Goal: Task Accomplishment & Management: Manage account settings

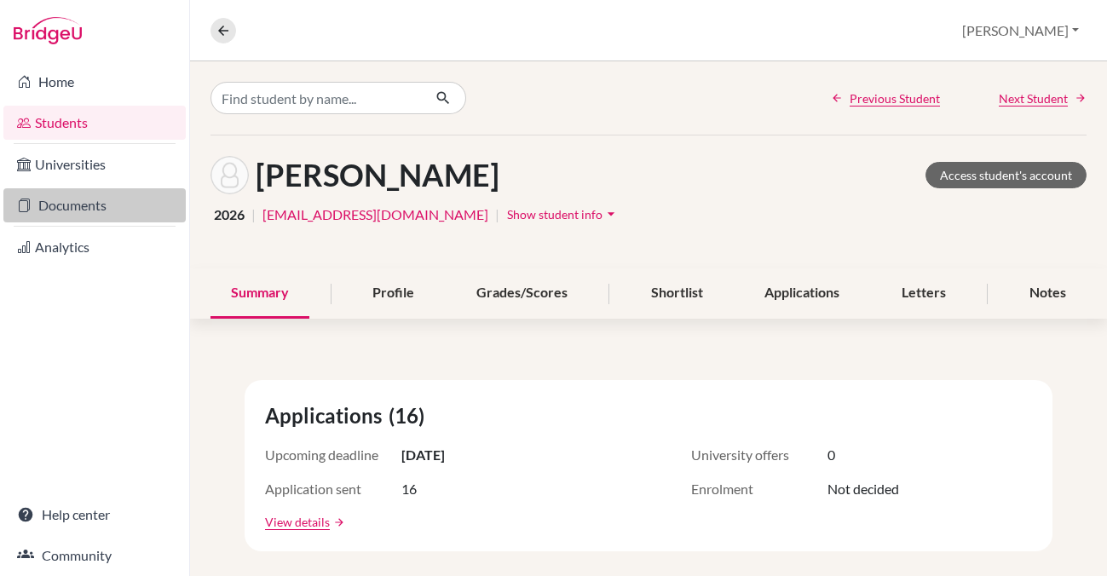
scroll to position [188, 0]
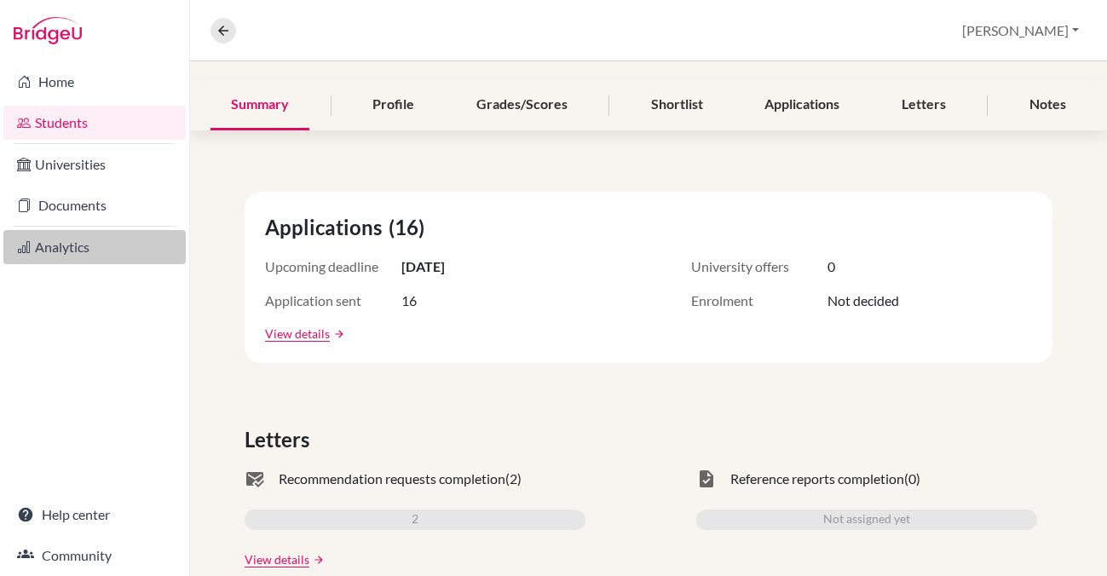
click at [62, 248] on link "Analytics" at bounding box center [94, 247] width 182 height 34
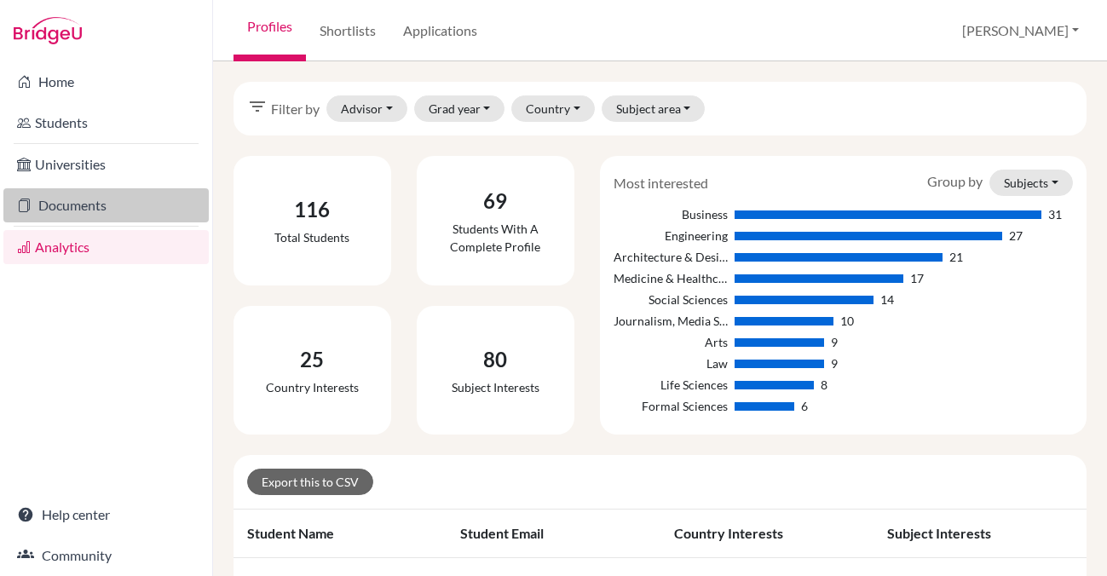
click at [78, 205] on link "Documents" at bounding box center [105, 205] width 205 height 34
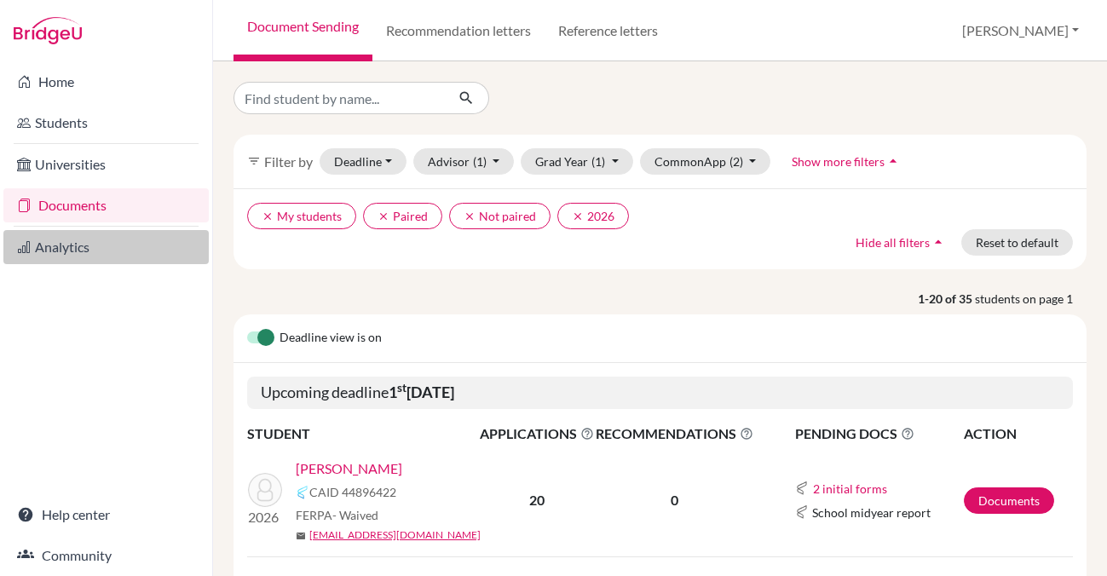
click at [61, 245] on link "Analytics" at bounding box center [105, 247] width 205 height 34
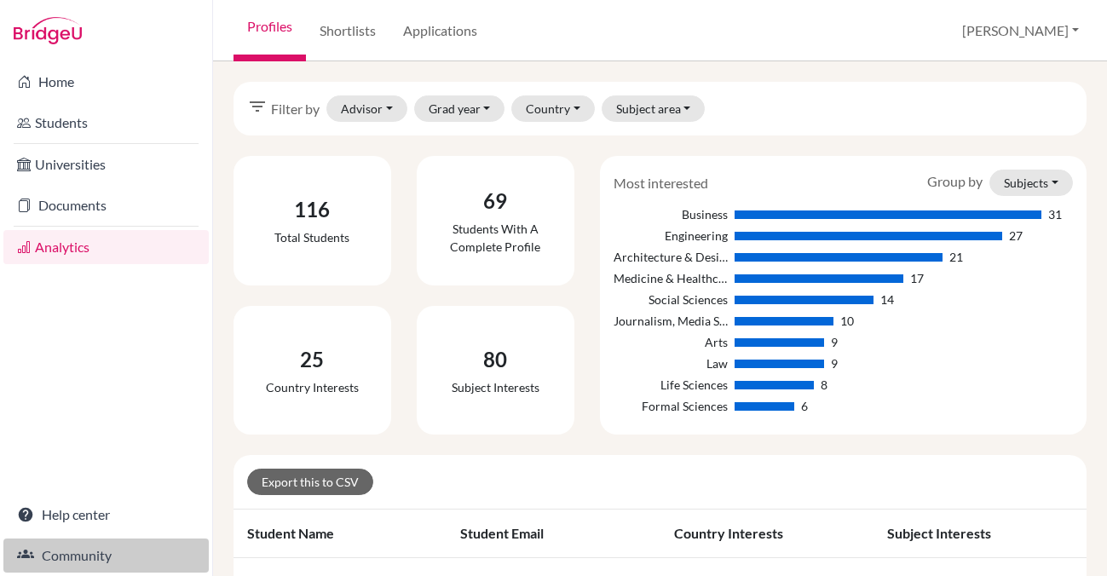
click at [82, 552] on link "Community" at bounding box center [105, 555] width 205 height 34
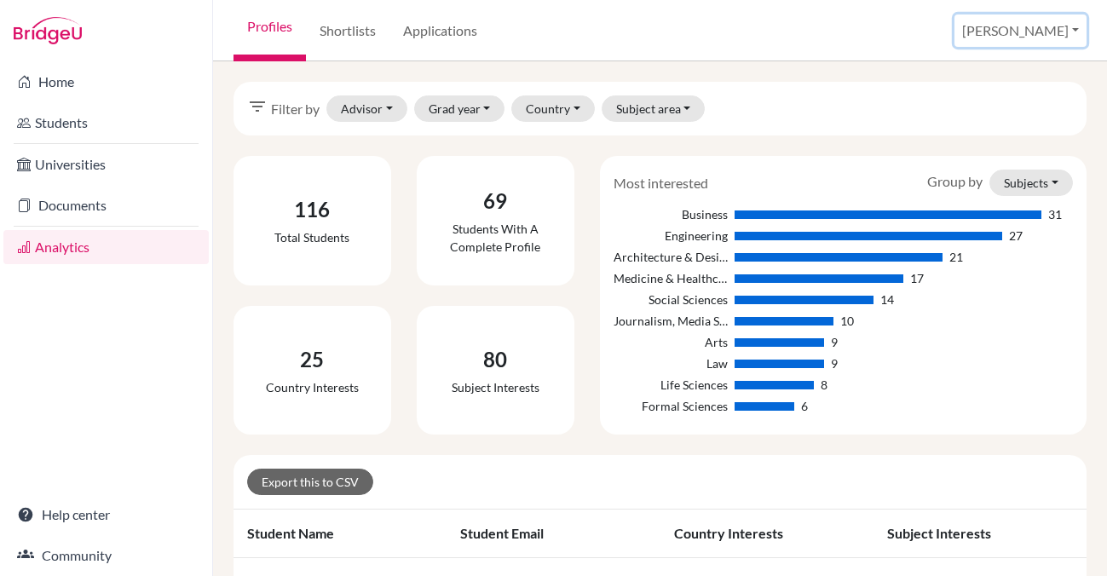
click at [1051, 34] on button "[PERSON_NAME]" at bounding box center [1020, 30] width 132 height 32
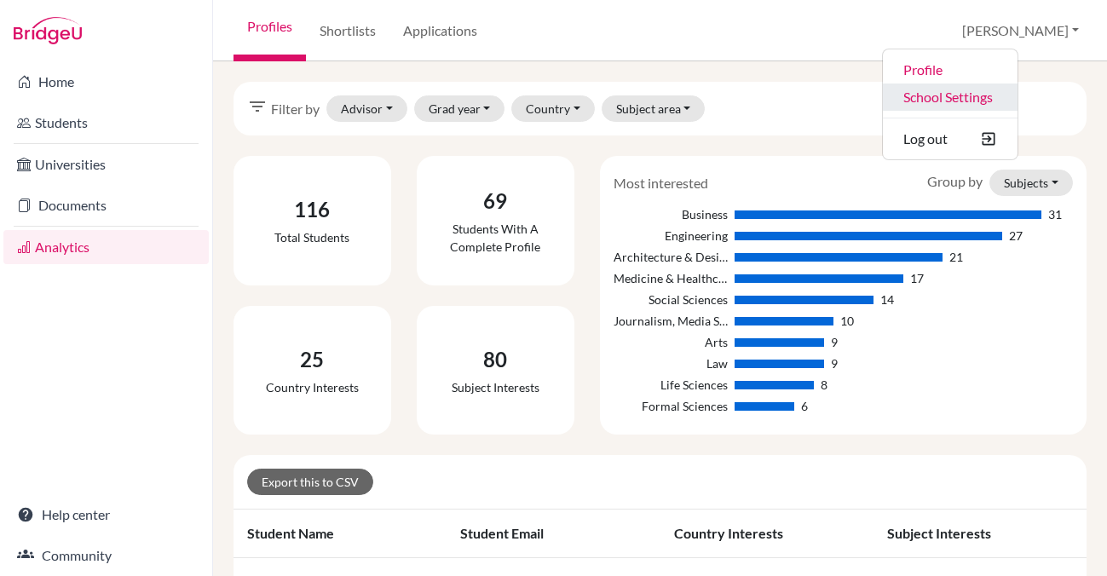
click at [1014, 96] on link "School Settings" at bounding box center [950, 96] width 135 height 27
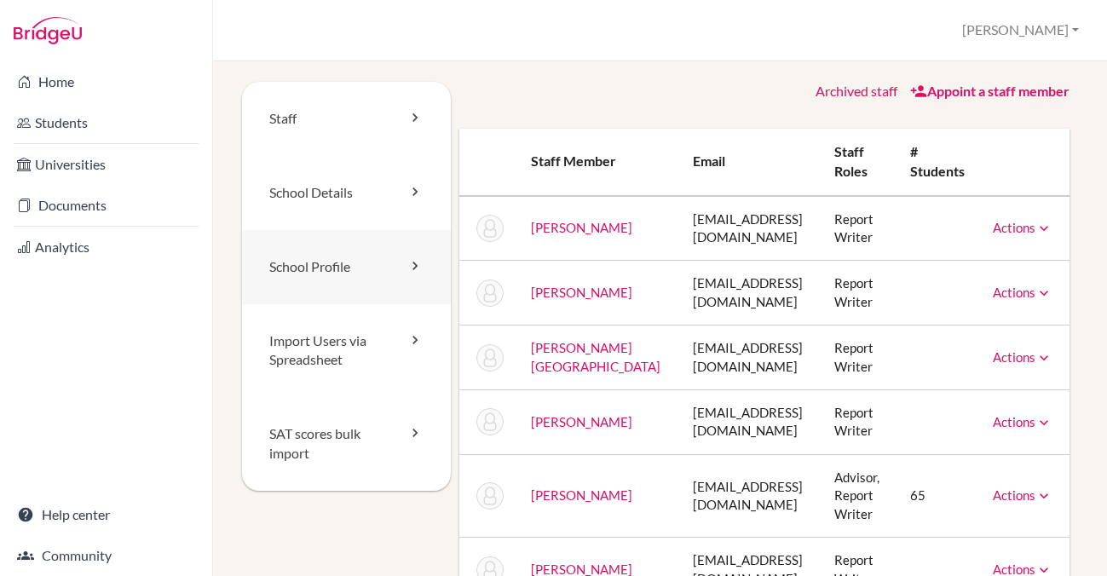
click at [314, 267] on link "School Profile" at bounding box center [346, 267] width 209 height 74
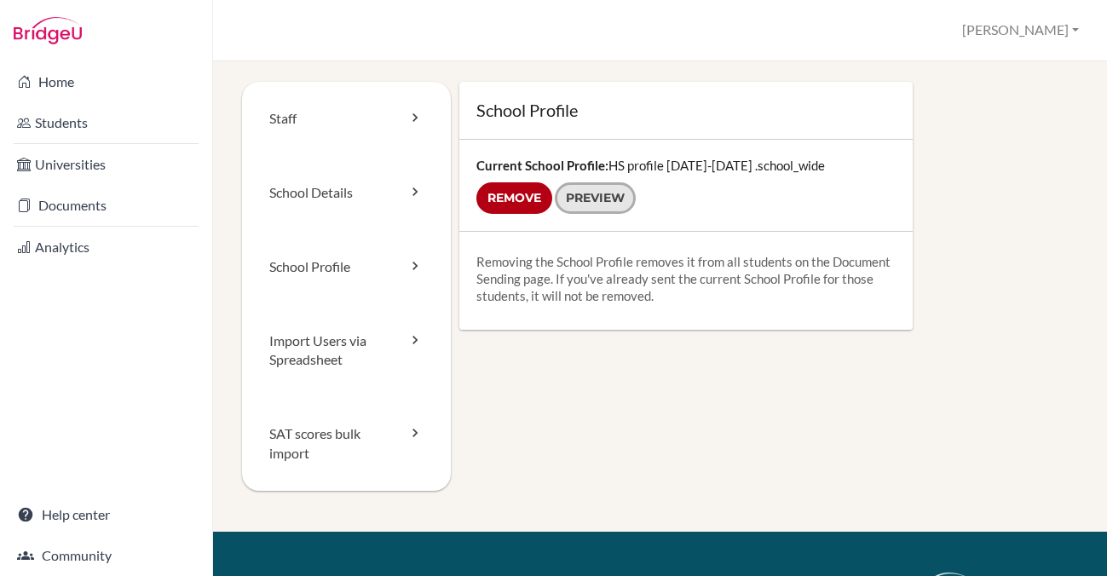
click at [595, 200] on link "Preview" at bounding box center [595, 198] width 81 height 32
click at [339, 198] on link "School Details" at bounding box center [346, 193] width 209 height 74
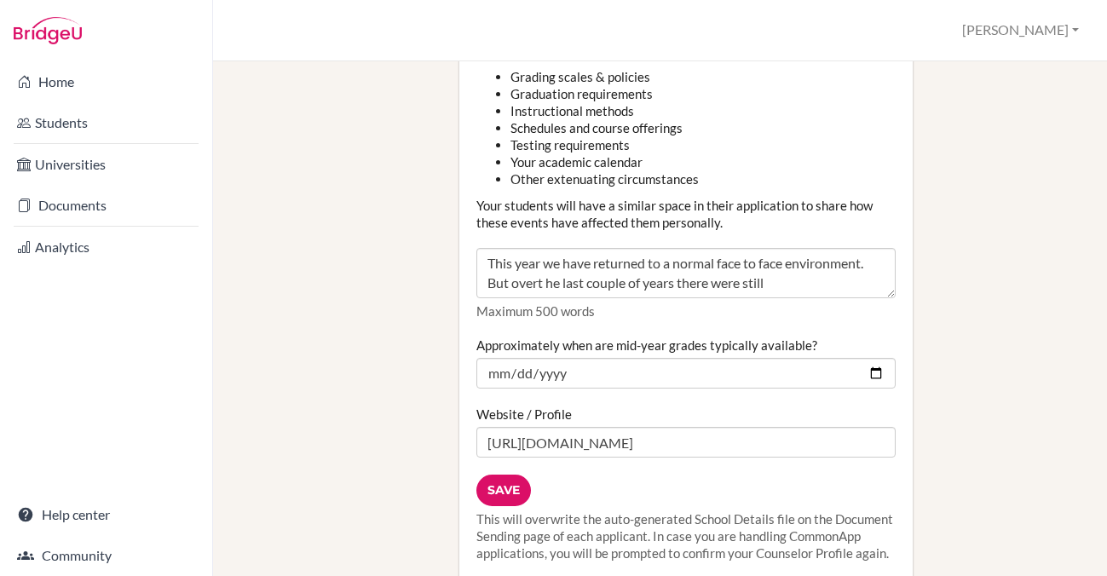
scroll to position [2110, 0]
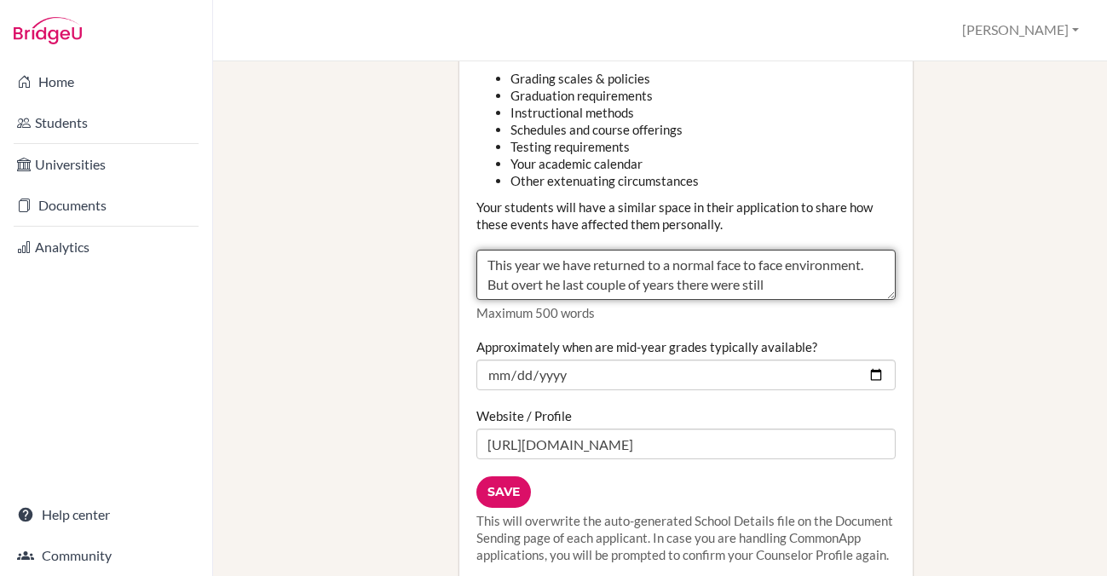
click at [775, 250] on textarea "This year we have returned to a normal face to face environment. But overt he l…" at bounding box center [685, 275] width 419 height 51
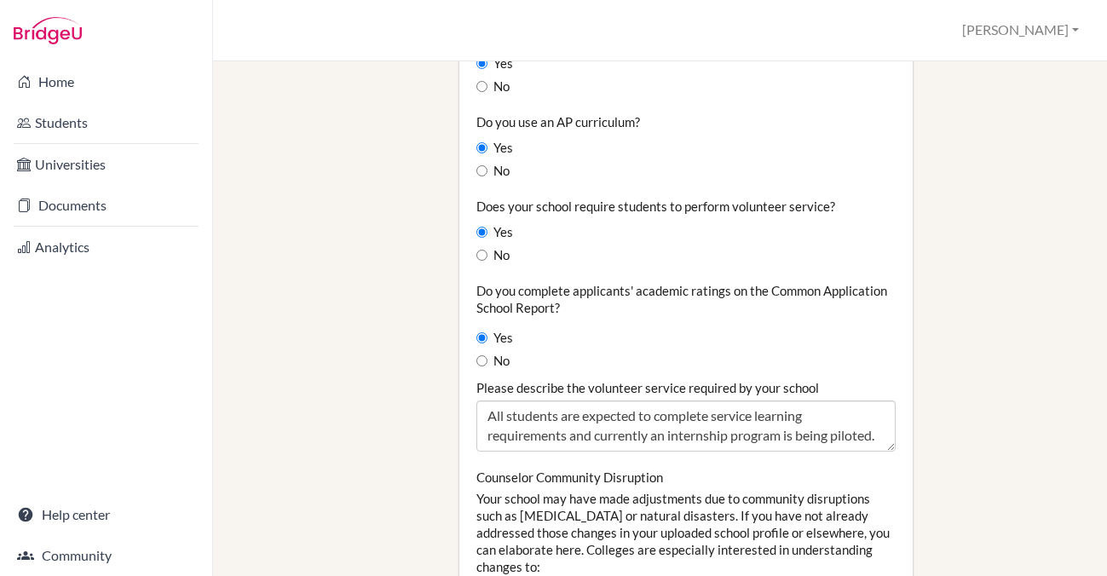
scroll to position [1602, 0]
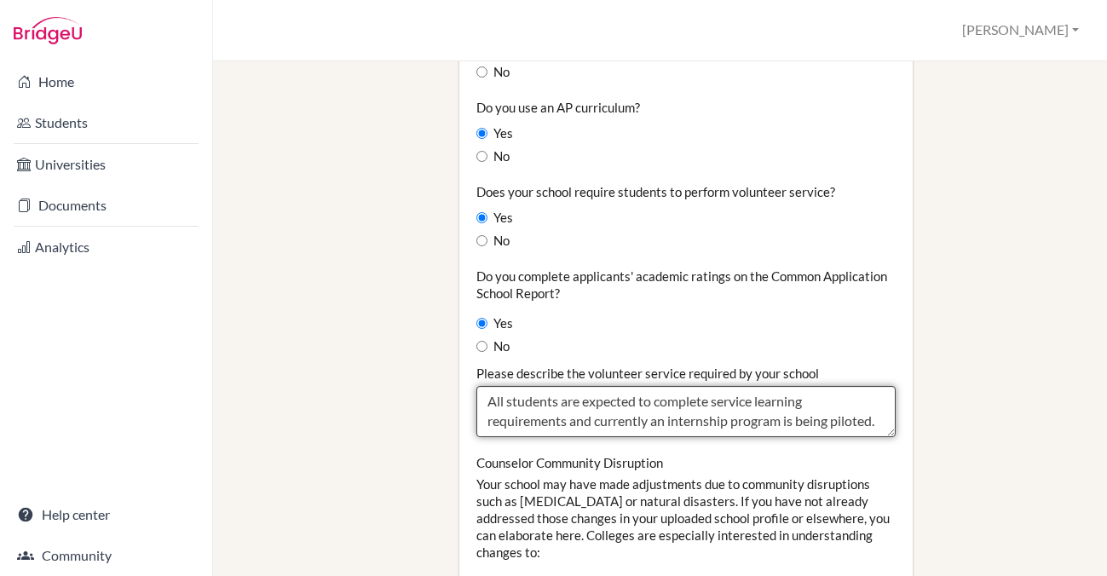
click at [743, 386] on textarea "All students are expected to complete service learning requirements and current…" at bounding box center [685, 411] width 419 height 51
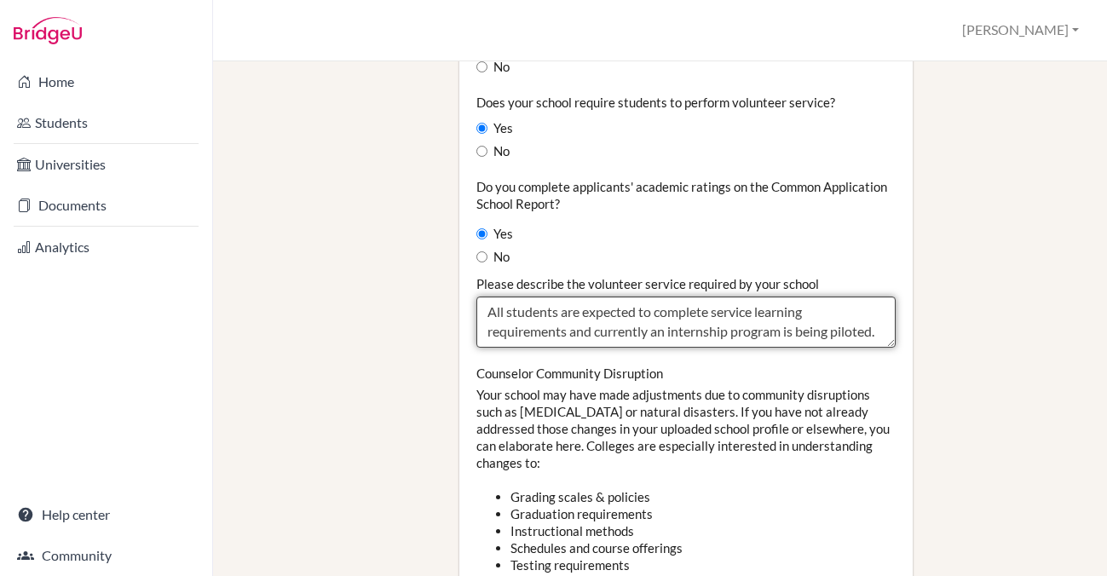
scroll to position [1697, 0]
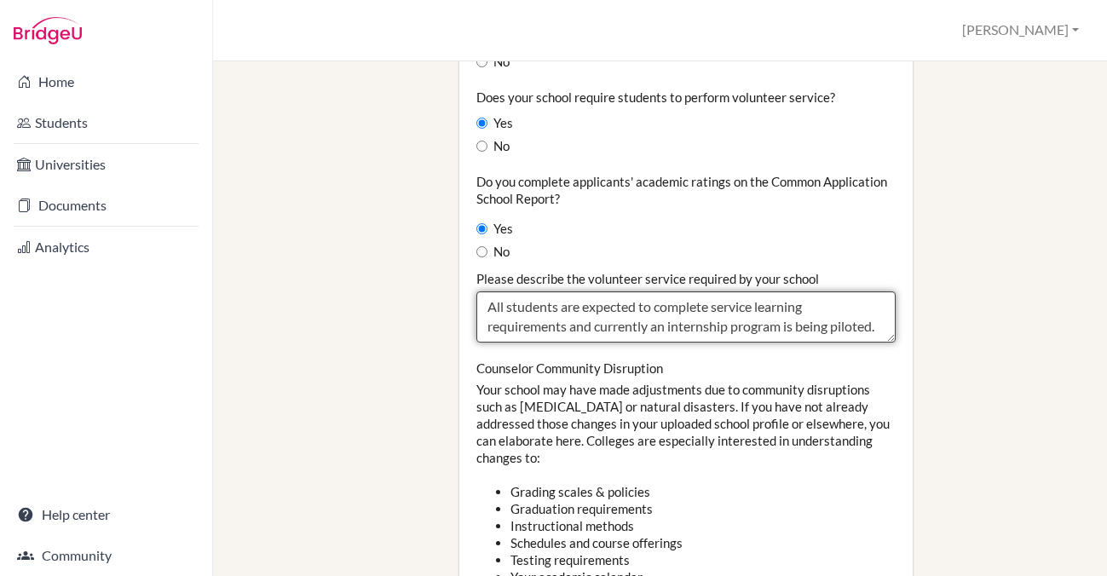
click at [877, 291] on textarea "All students are expected to complete service learning requirements and current…" at bounding box center [685, 316] width 419 height 51
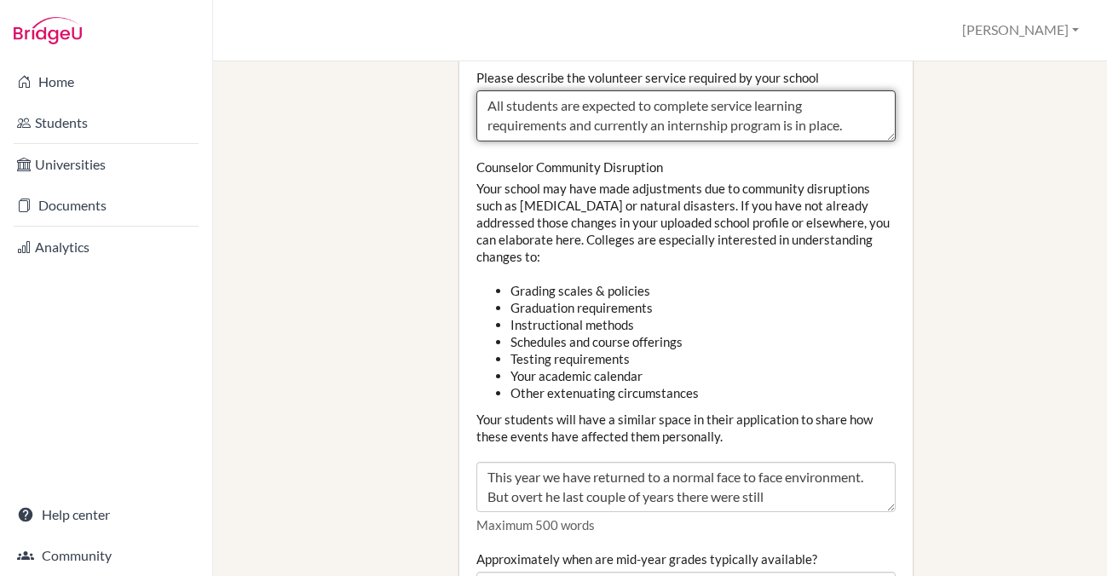
scroll to position [1907, 0]
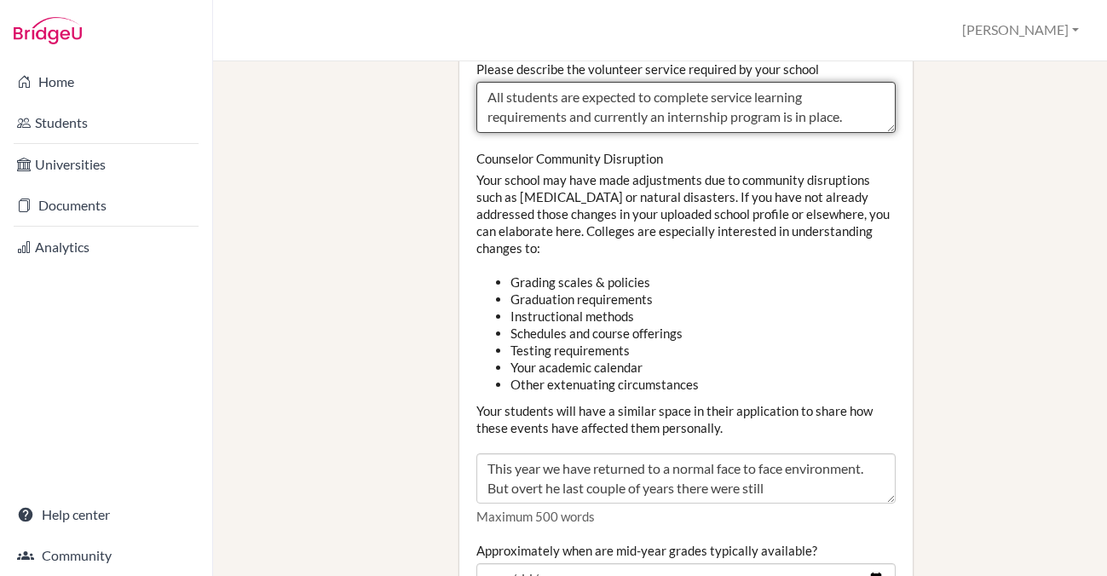
type textarea "All students are expected to complete service learning requirements and current…"
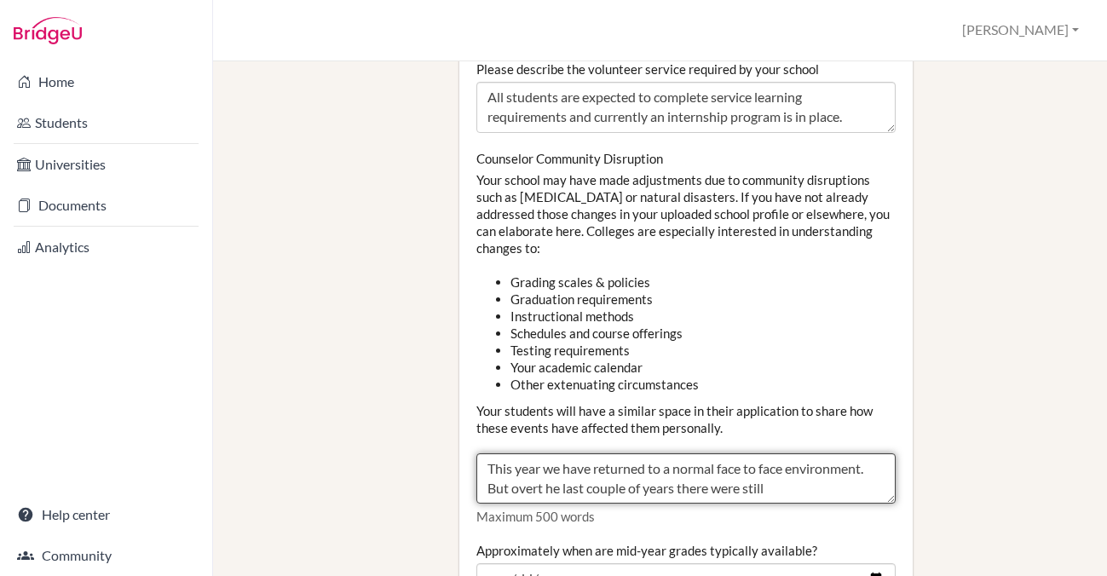
click at [777, 453] on textarea "This year we have returned to a normal face to face environment. But overt he l…" at bounding box center [685, 478] width 419 height 51
drag, startPoint x: 777, startPoint y: 438, endPoint x: 484, endPoint y: 406, distance: 294.8
click at [484, 453] on textarea "This year we have returned to a normal face to face environment. But overt he l…" at bounding box center [685, 478] width 419 height 51
drag, startPoint x: 870, startPoint y: 435, endPoint x: 475, endPoint y: 428, distance: 395.4
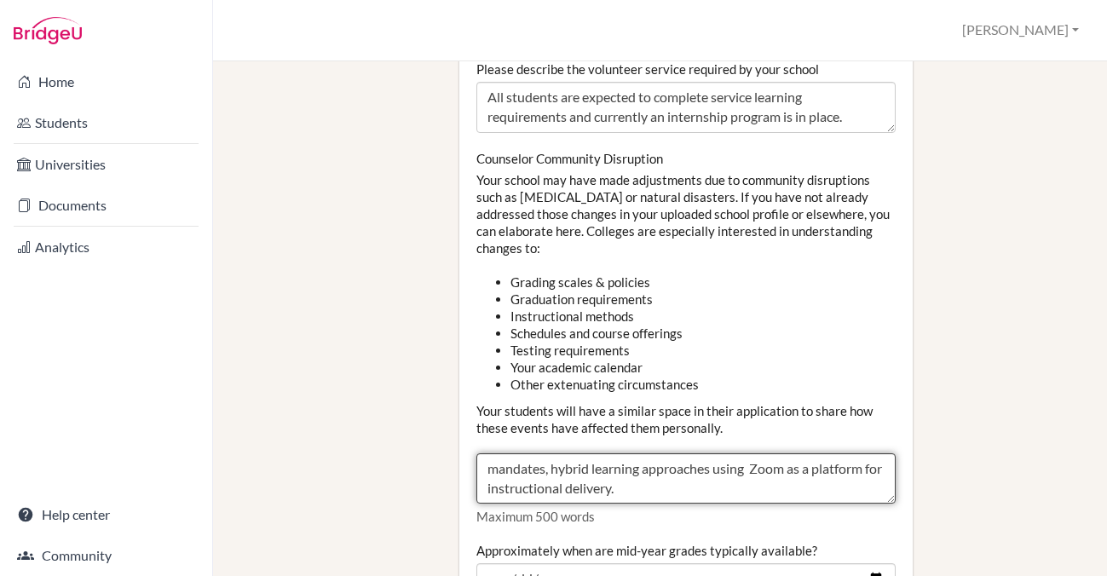
type textarea "mandates, hybrid learning approaches using Zoom as a platform for instructional…"
drag, startPoint x: 646, startPoint y: 440, endPoint x: 485, endPoint y: 415, distance: 162.9
click at [485, 453] on textarea "This year we have returned to a normal face to face environment. But overt he l…" at bounding box center [685, 478] width 419 height 51
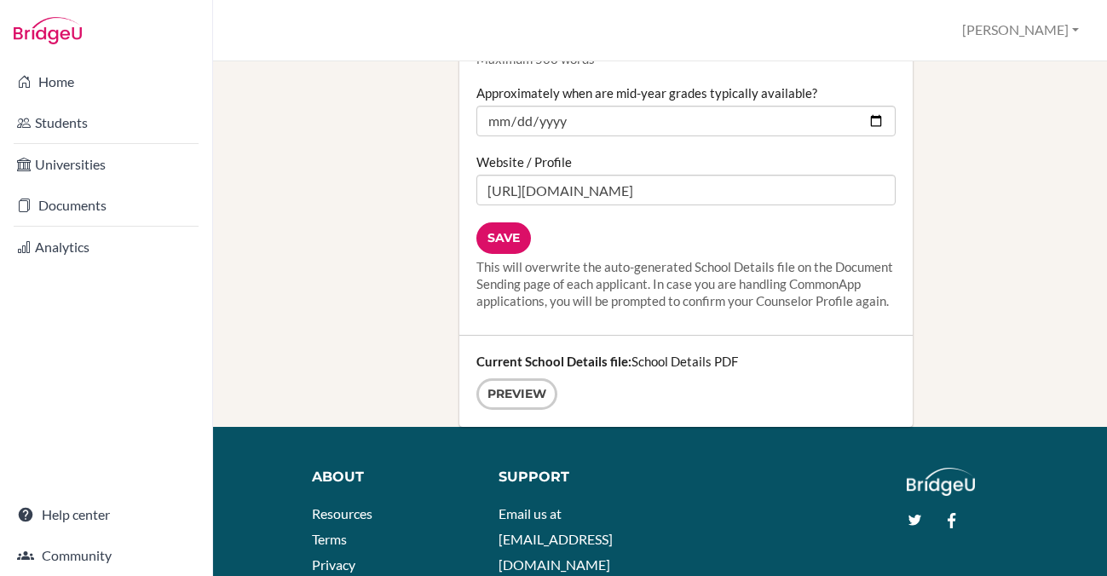
scroll to position [2369, 0]
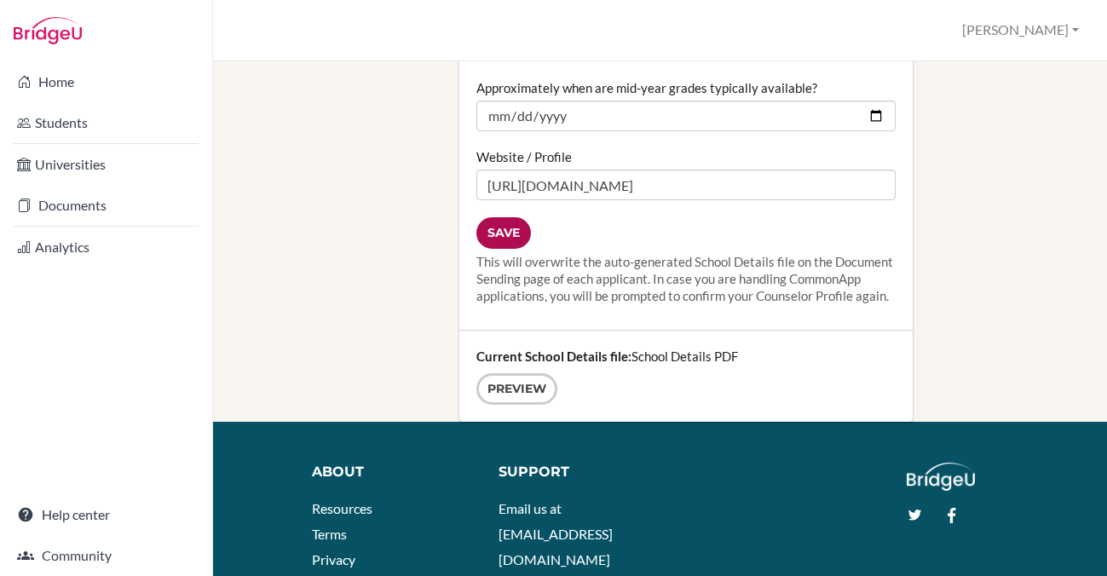
click at [510, 217] on input "Save" at bounding box center [503, 233] width 55 height 32
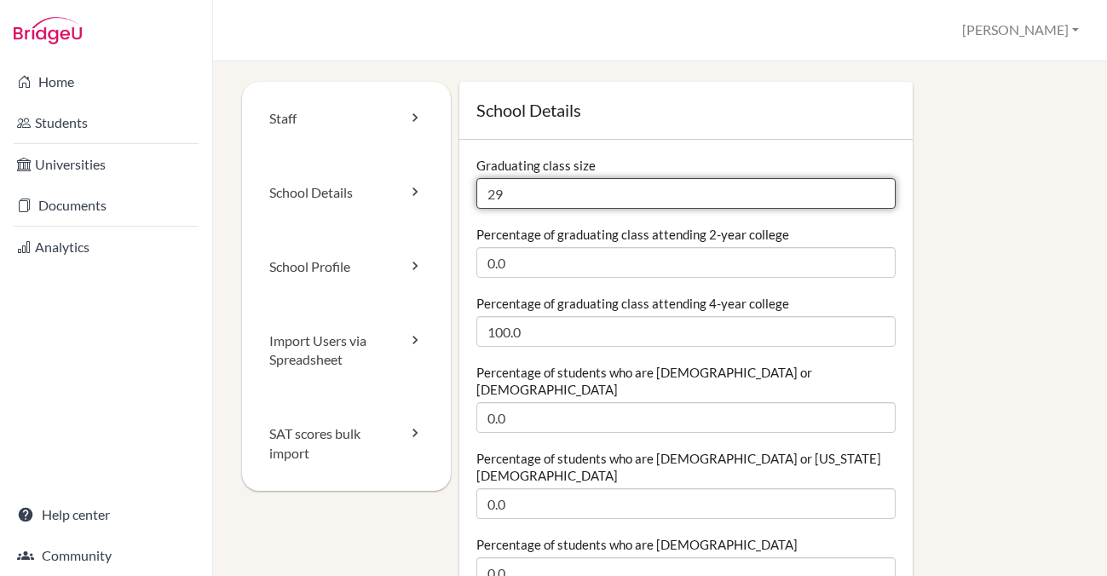
type input "29"
click at [877, 201] on input "29" at bounding box center [685, 193] width 419 height 31
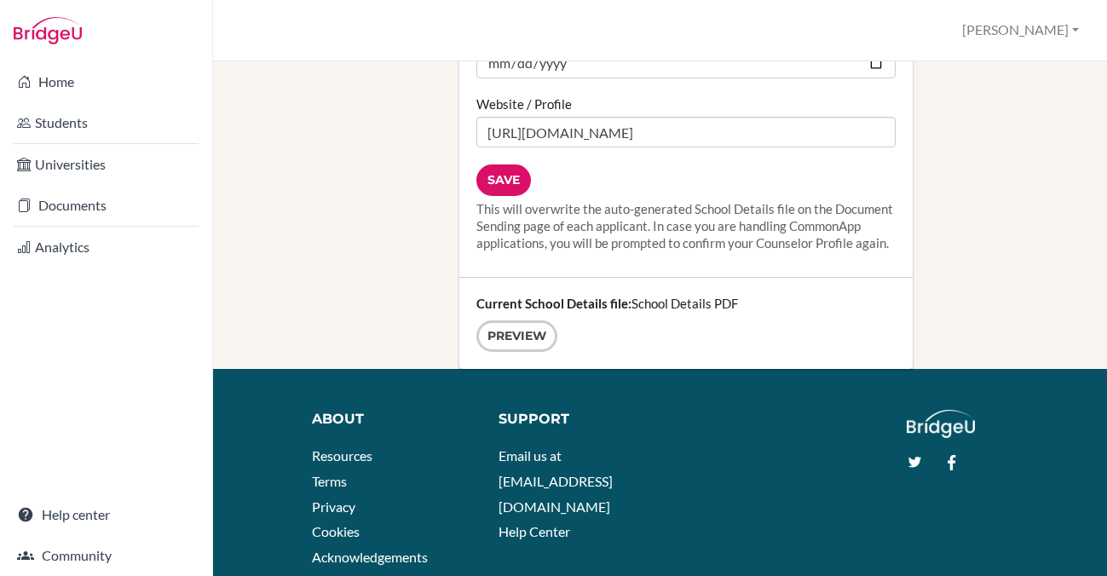
scroll to position [2442, 0]
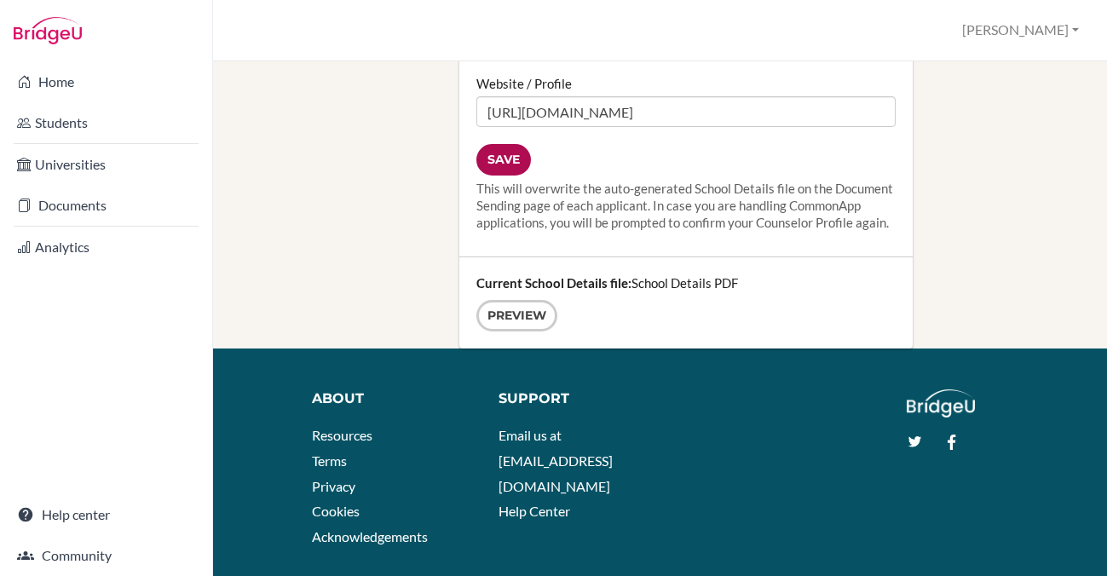
click at [509, 144] on input "Save" at bounding box center [503, 160] width 55 height 32
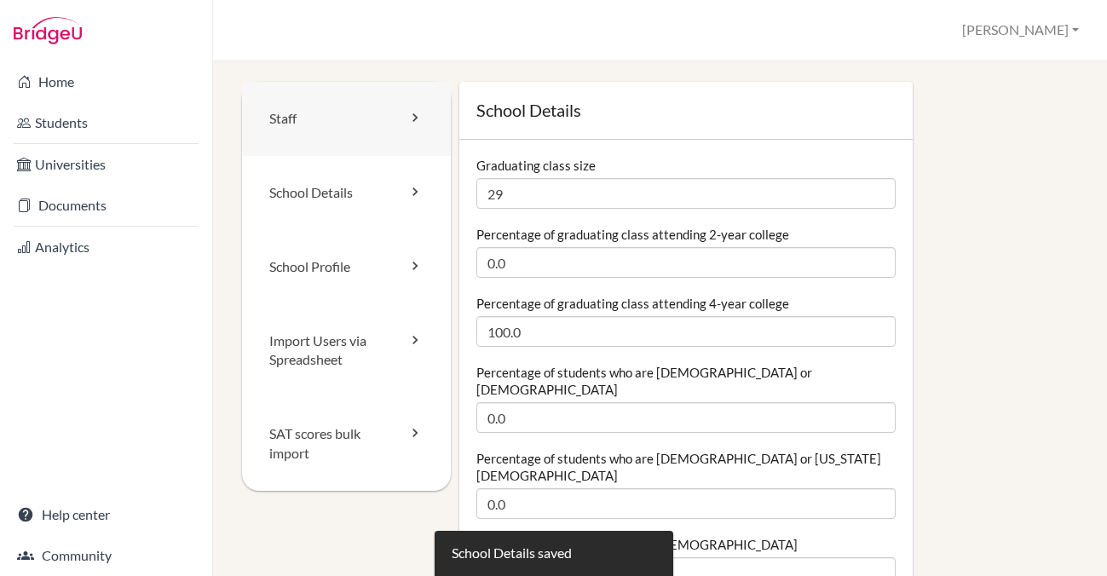
click at [388, 118] on link "Staff" at bounding box center [346, 119] width 209 height 74
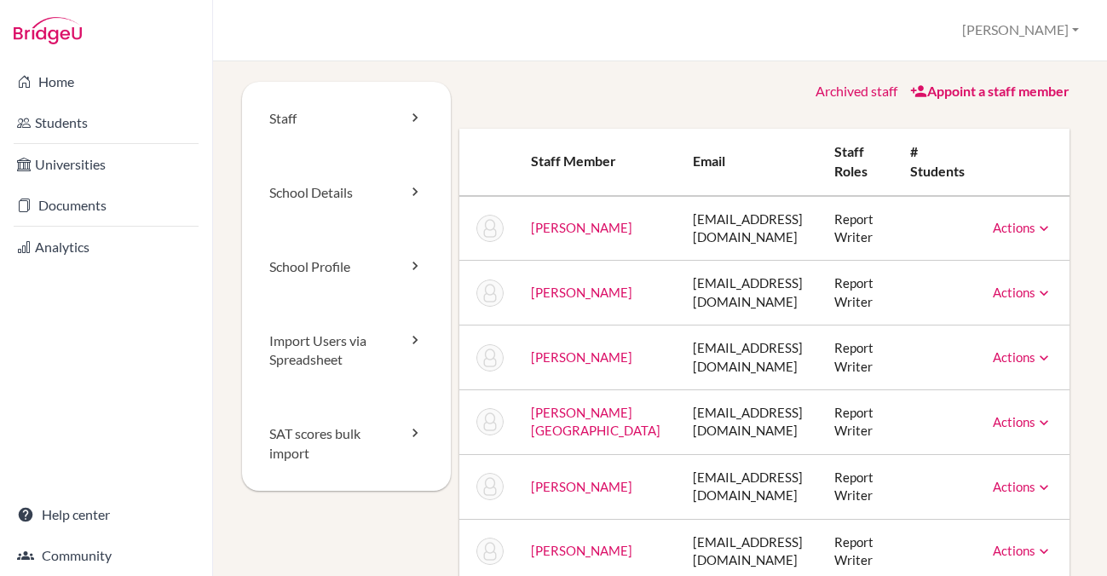
click at [1005, 229] on link "Actions" at bounding box center [1022, 227] width 60 height 15
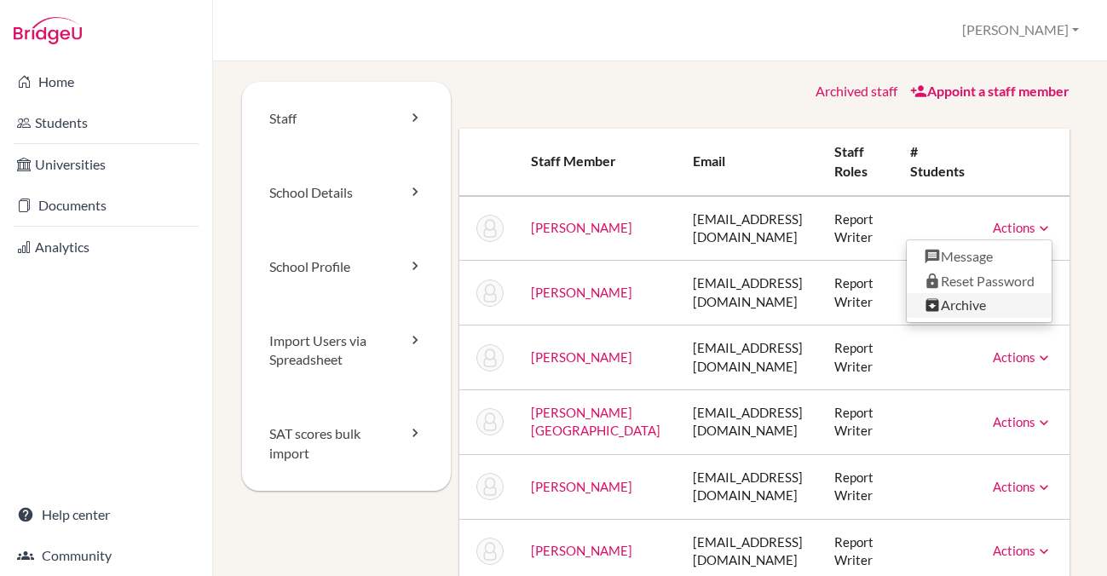
click at [965, 302] on link "Archive" at bounding box center [978, 305] width 145 height 25
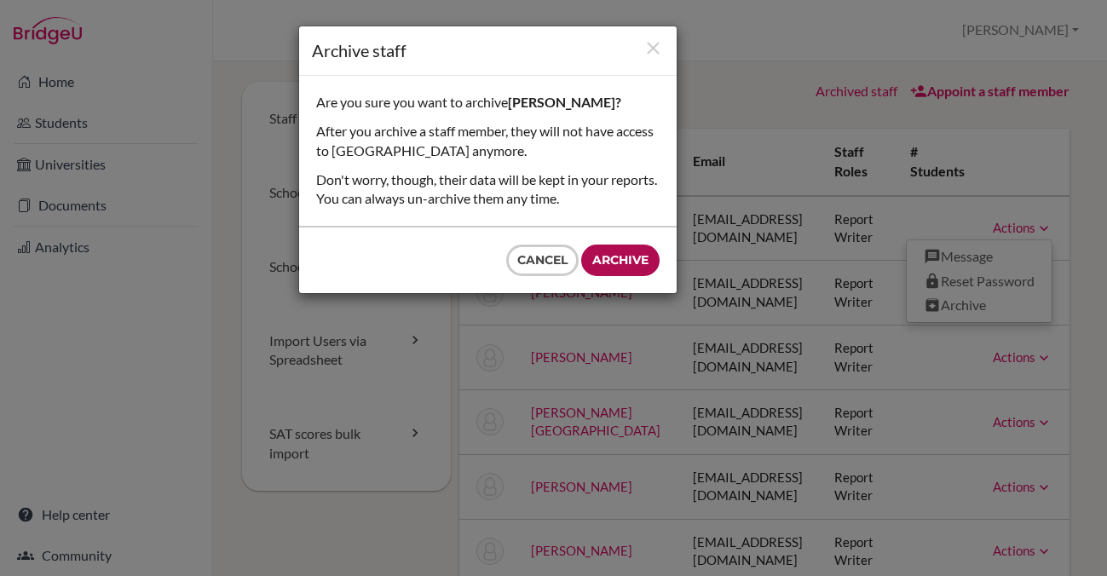
click at [620, 260] on input "Archive" at bounding box center [620, 261] width 78 height 32
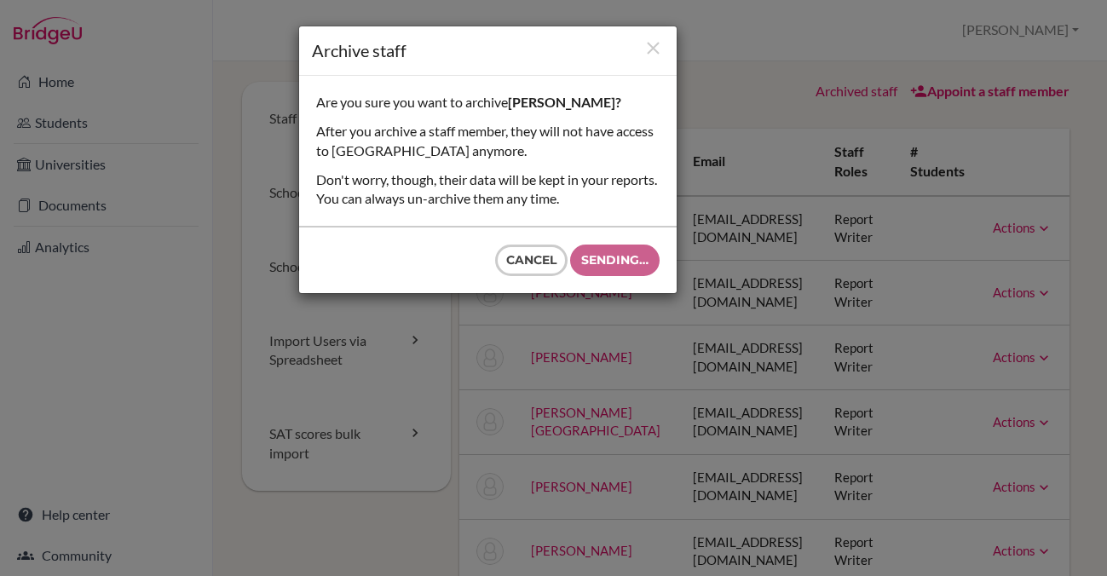
type input "Archive"
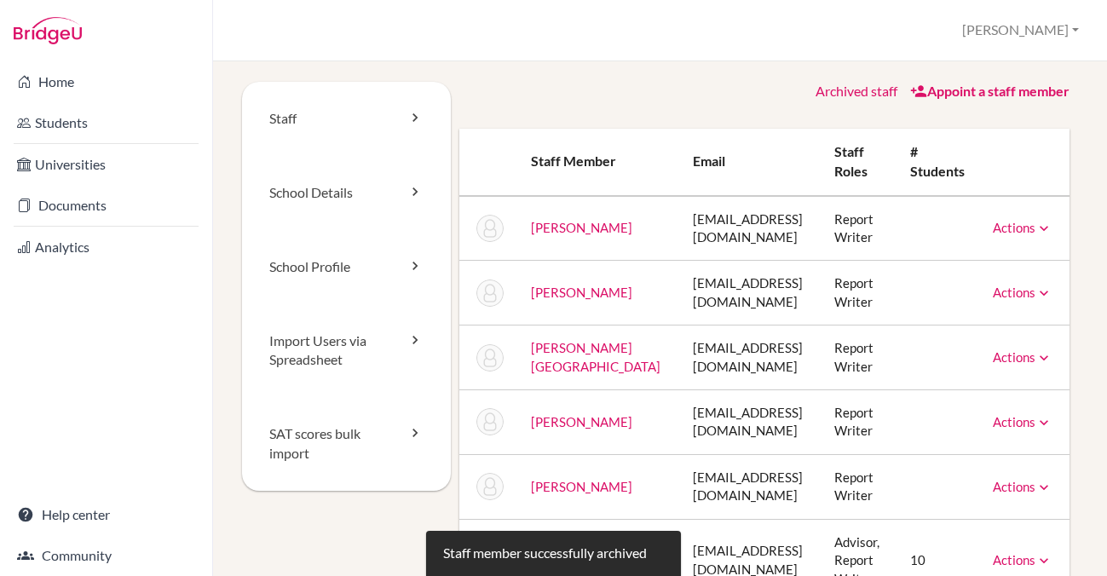
click at [1023, 225] on link "Actions" at bounding box center [1022, 227] width 60 height 15
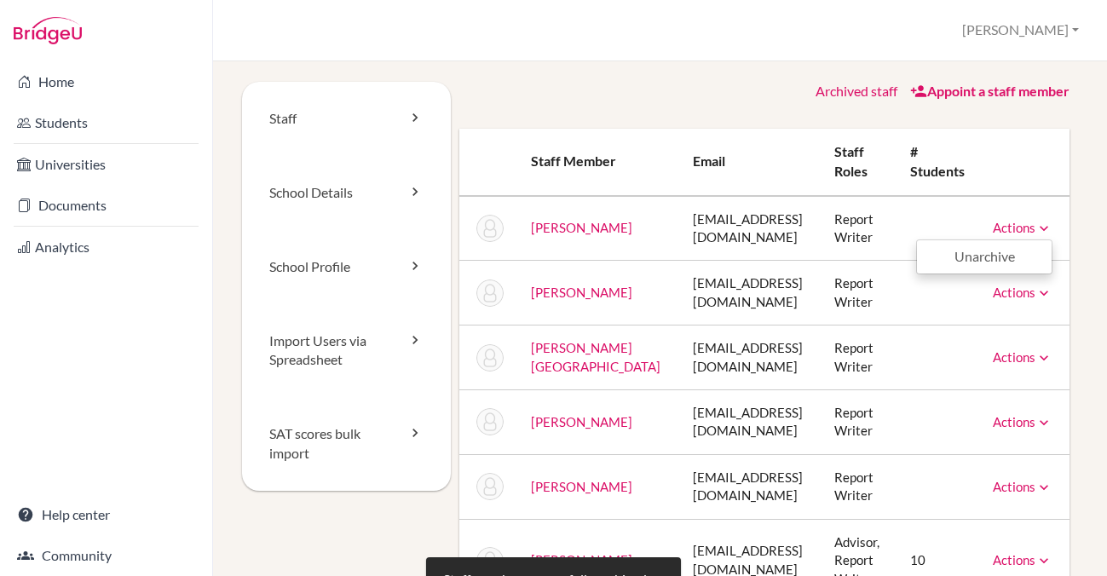
click at [1015, 224] on link "Actions" at bounding box center [1022, 227] width 60 height 15
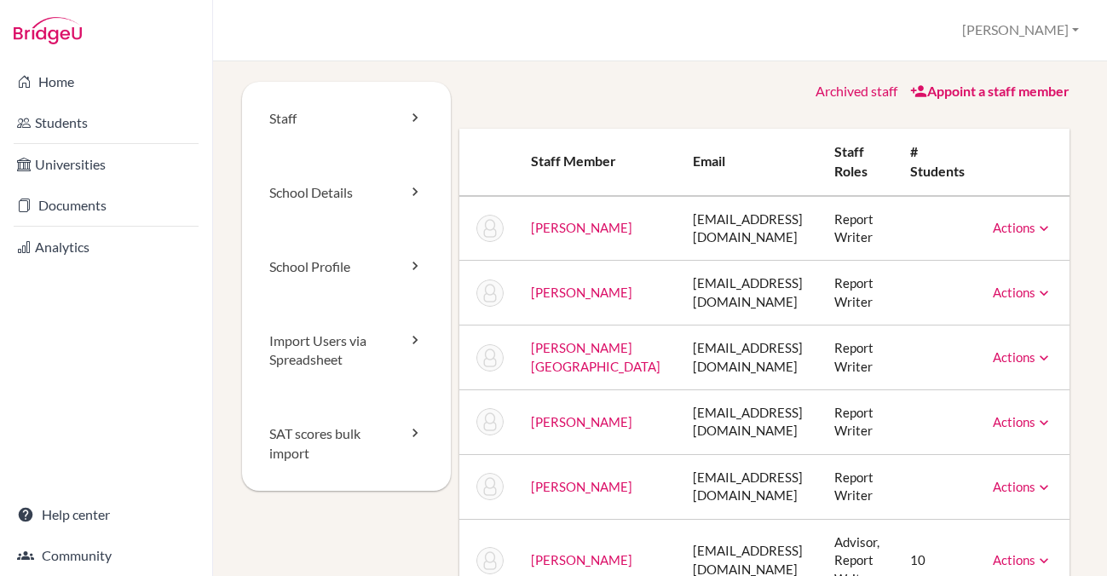
click at [1024, 225] on link "Actions" at bounding box center [1022, 227] width 60 height 15
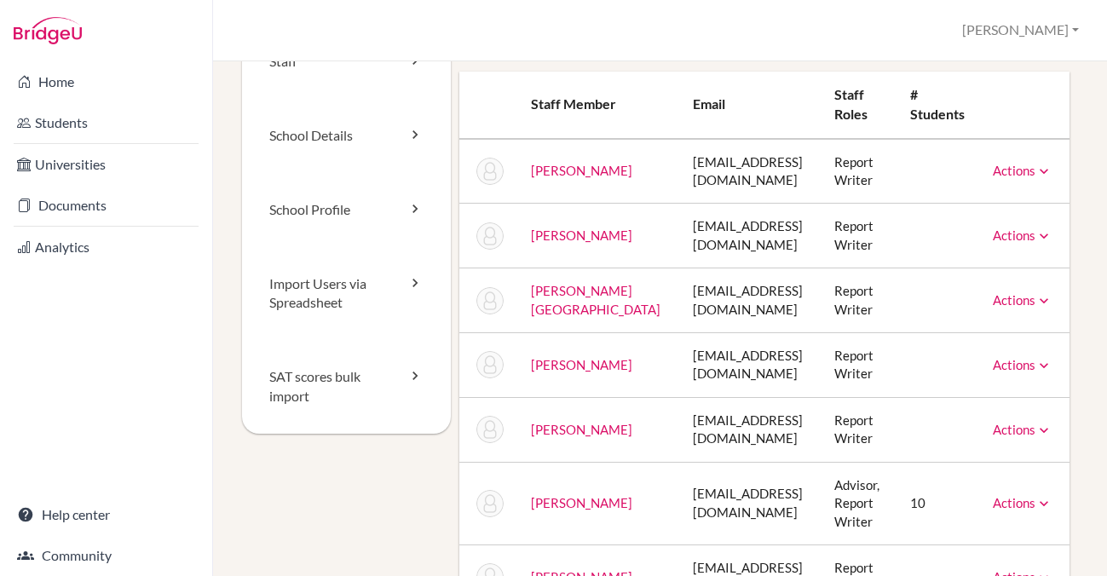
scroll to position [66, 0]
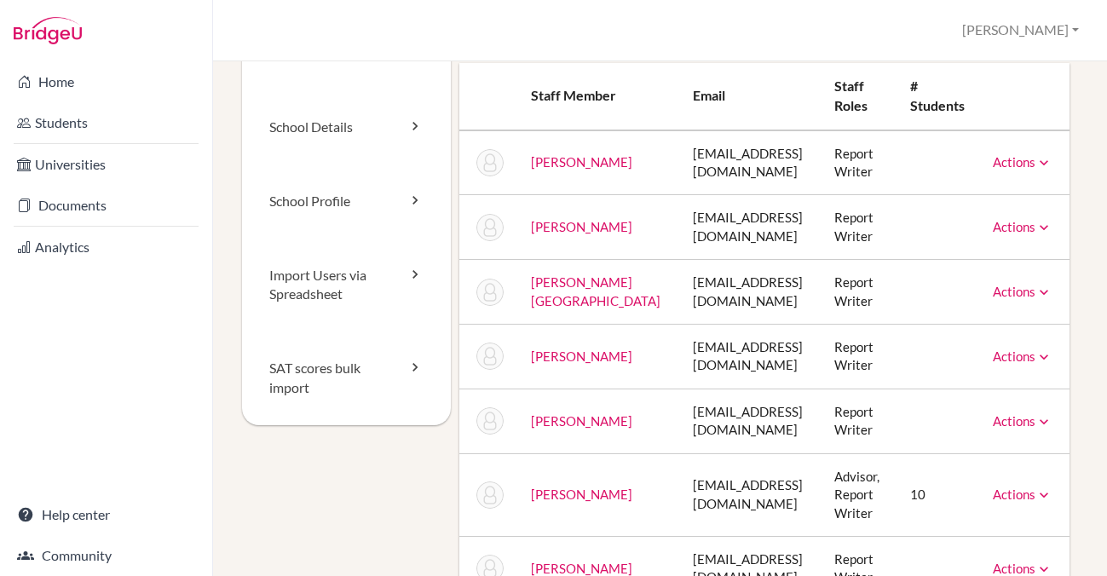
click at [1006, 296] on link "Actions" at bounding box center [1022, 291] width 60 height 15
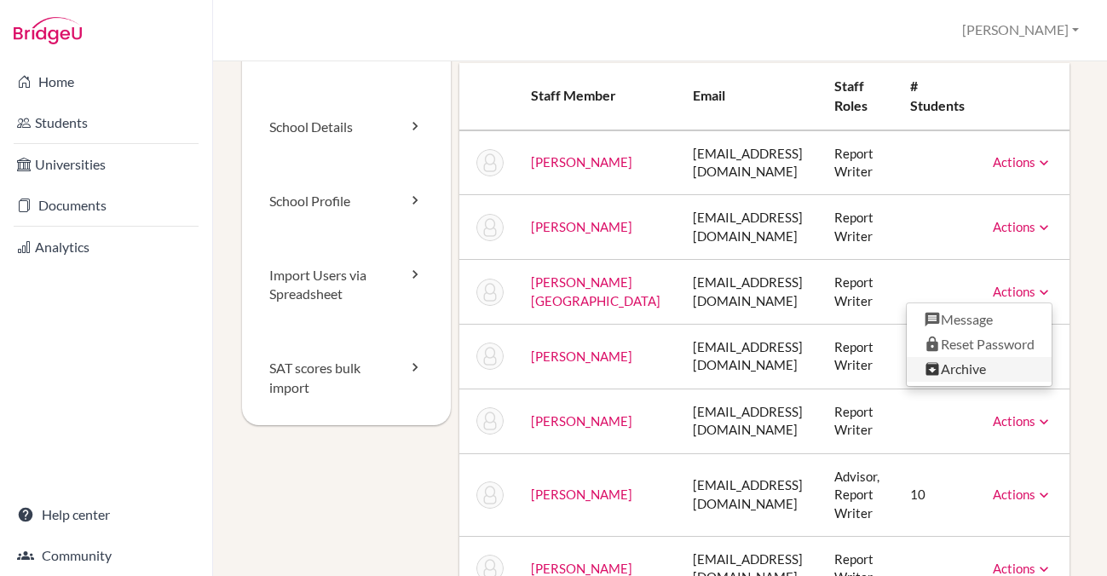
click at [971, 366] on link "Archive" at bounding box center [978, 369] width 145 height 25
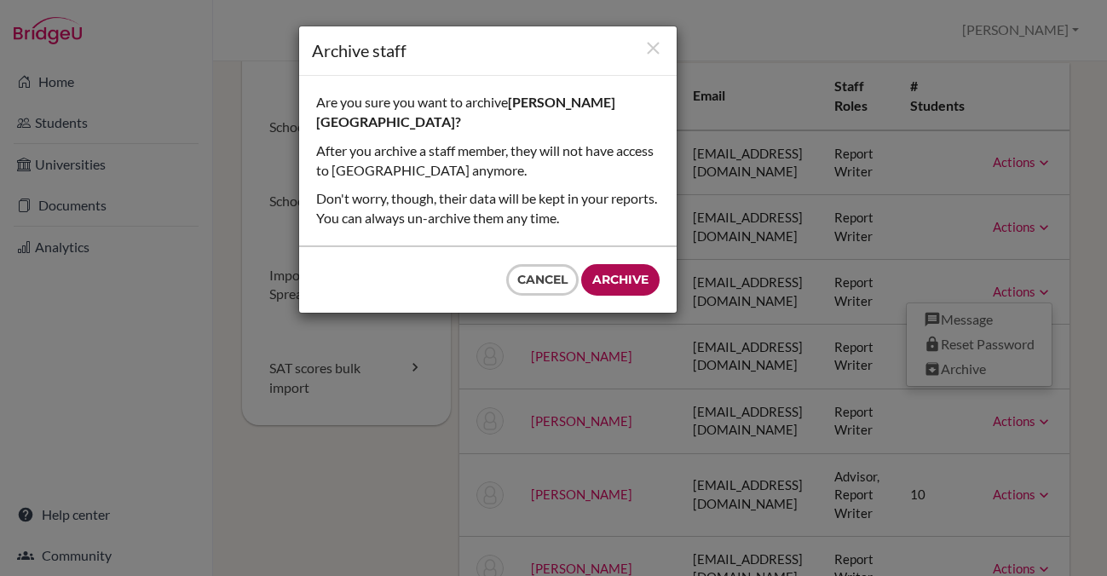
click at [620, 264] on input "Archive" at bounding box center [620, 280] width 78 height 32
type input "Archive"
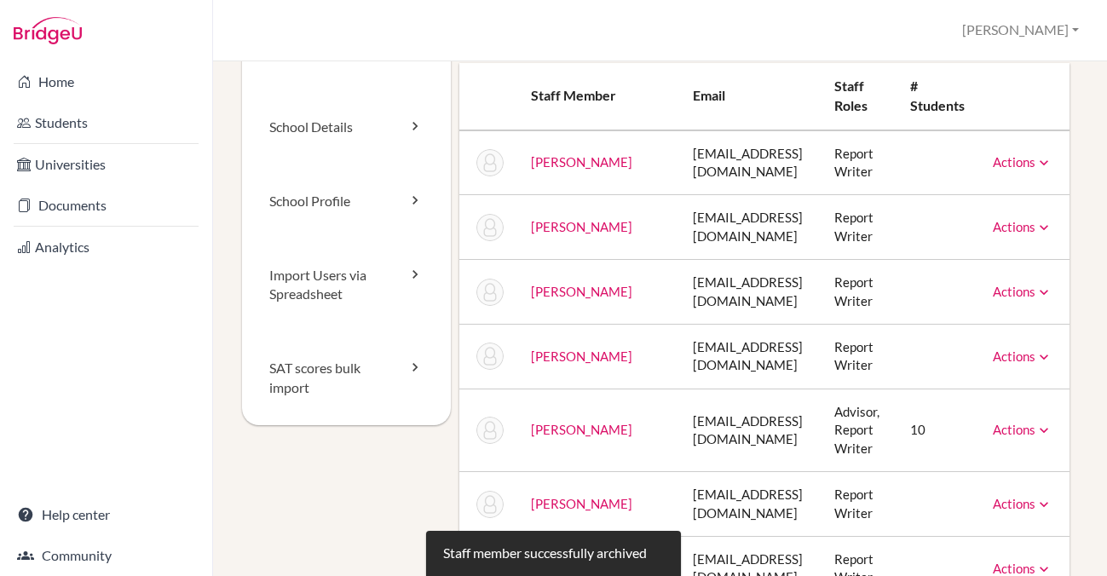
click at [1027, 287] on link "Actions" at bounding box center [1022, 291] width 60 height 15
click at [1027, 283] on div "Actions Unarchive" at bounding box center [1022, 292] width 60 height 18
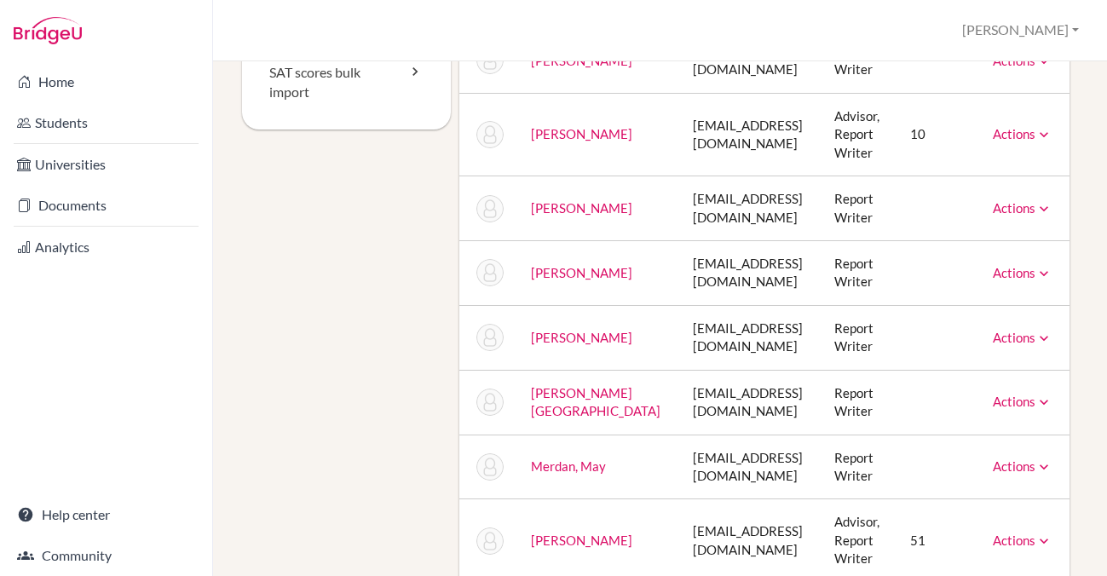
scroll to position [365, 0]
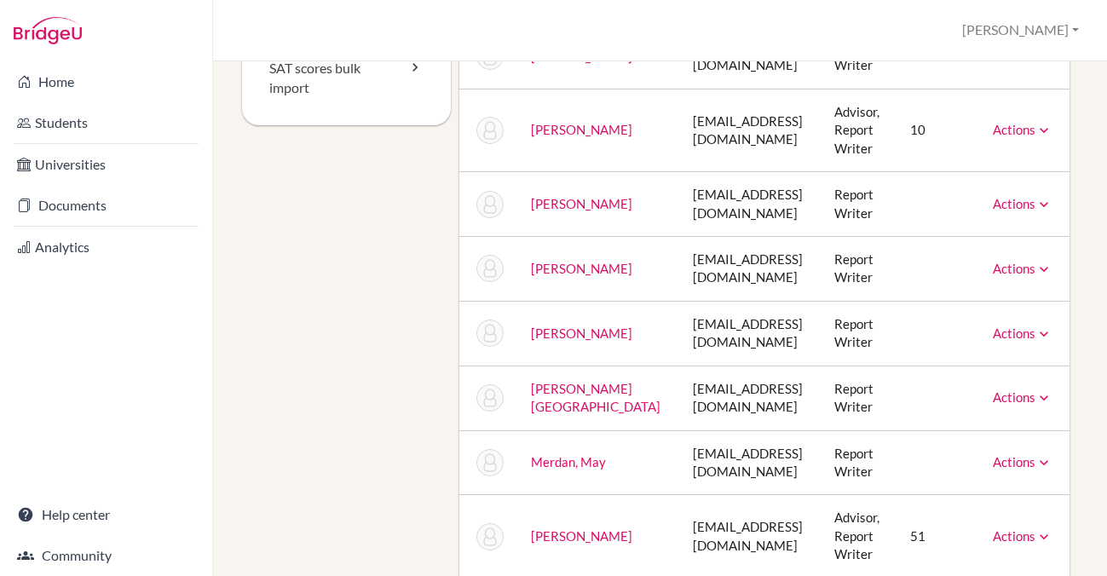
click at [1010, 268] on link "Actions" at bounding box center [1022, 268] width 60 height 15
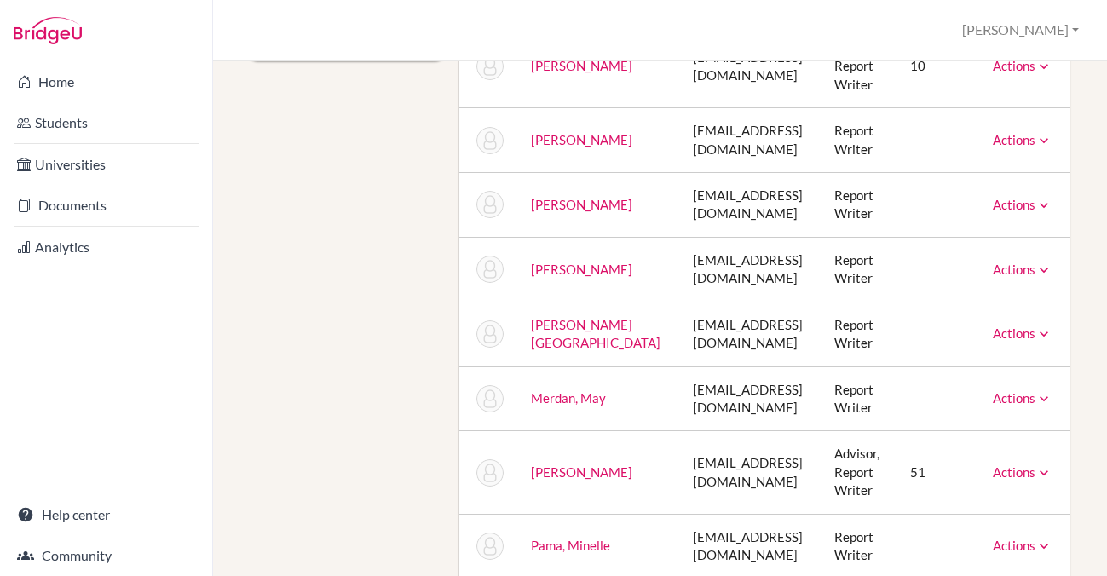
click at [1010, 273] on link "Actions" at bounding box center [1022, 269] width 60 height 15
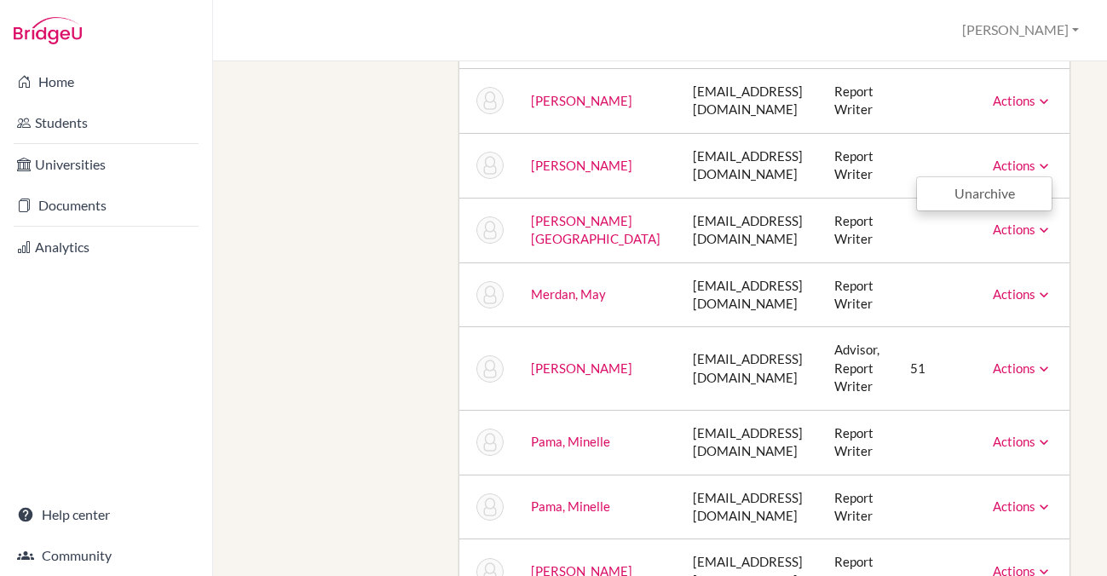
scroll to position [534, 0]
click at [1031, 293] on link "Actions" at bounding box center [1022, 292] width 60 height 15
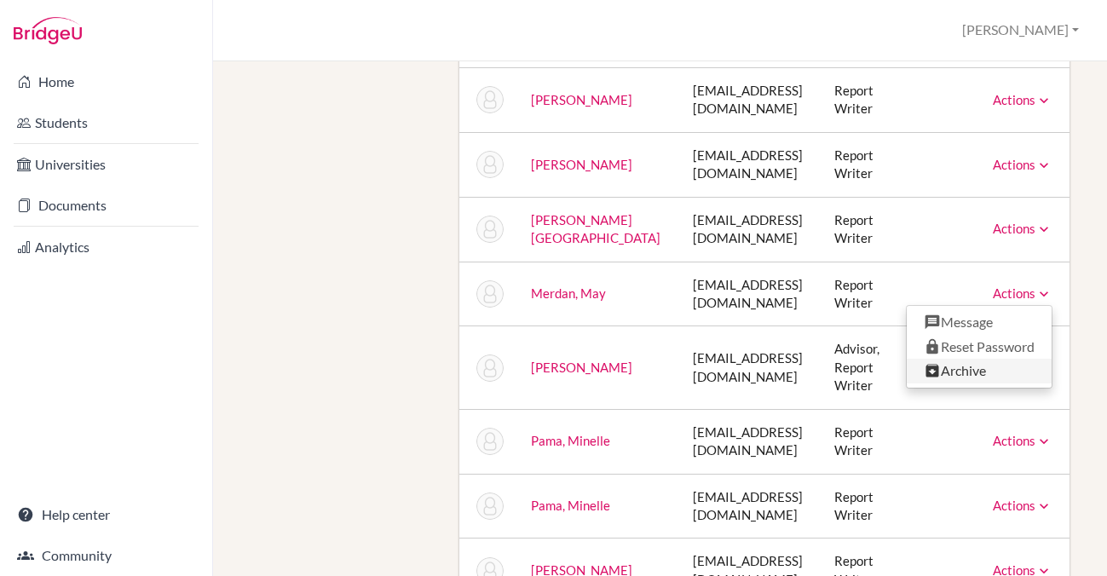
click at [981, 377] on link "Archive" at bounding box center [978, 371] width 145 height 25
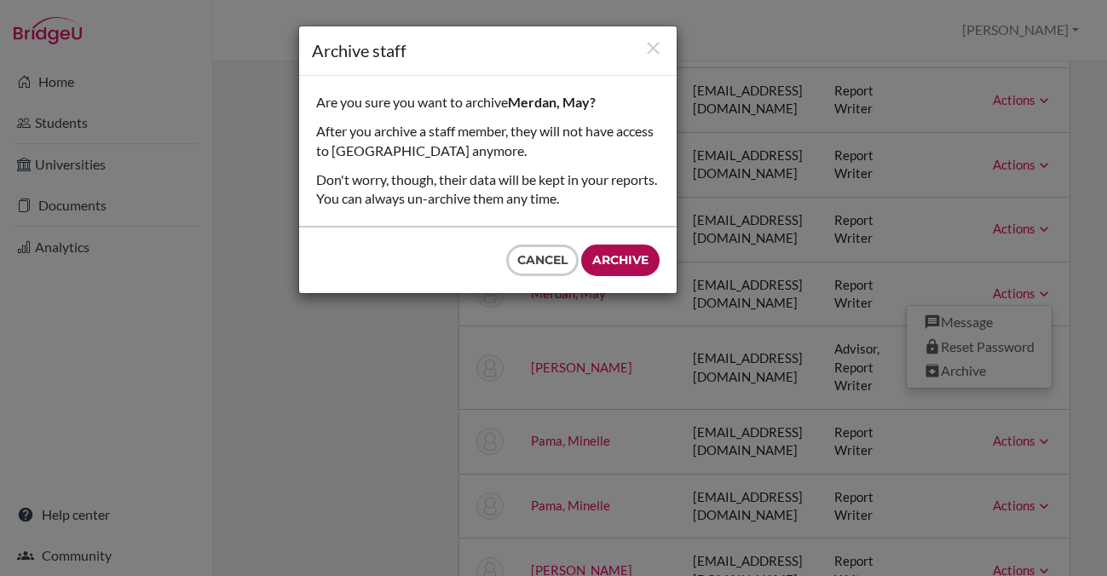
click at [639, 265] on input "Archive" at bounding box center [620, 261] width 78 height 32
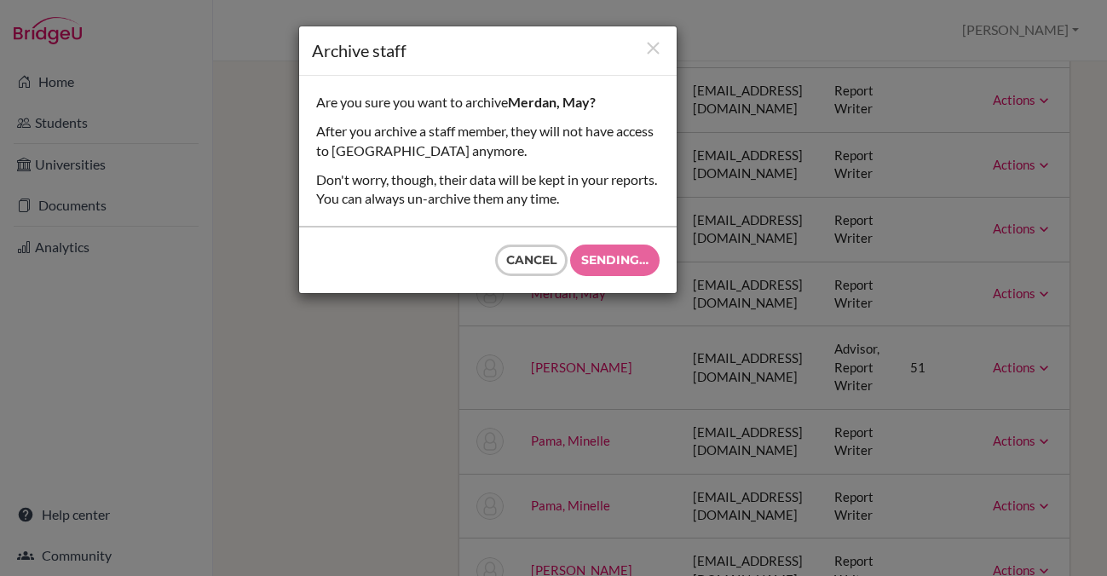
type input "Archive"
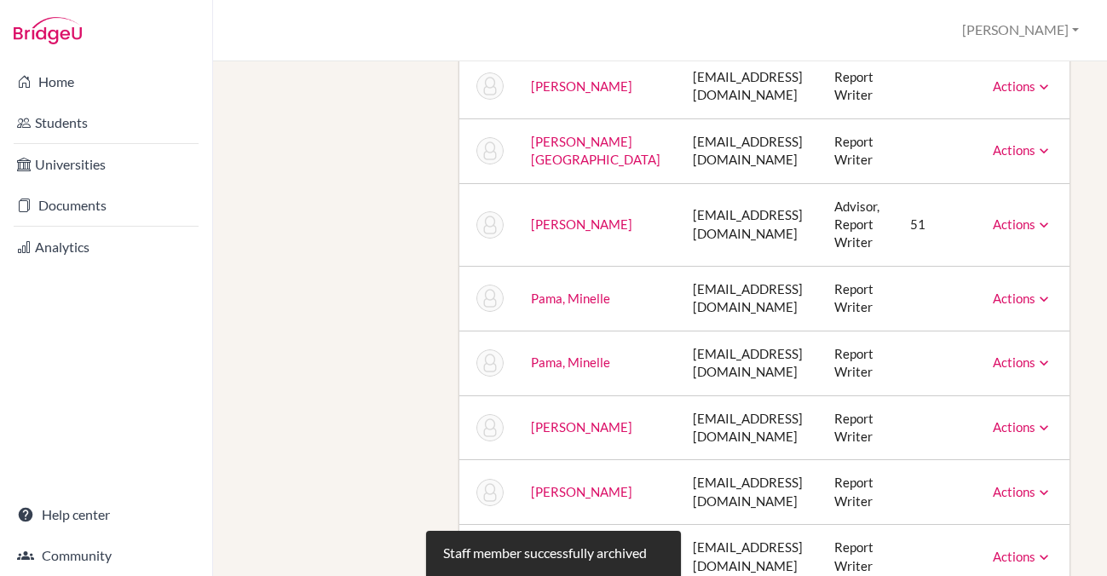
scroll to position [618, 0]
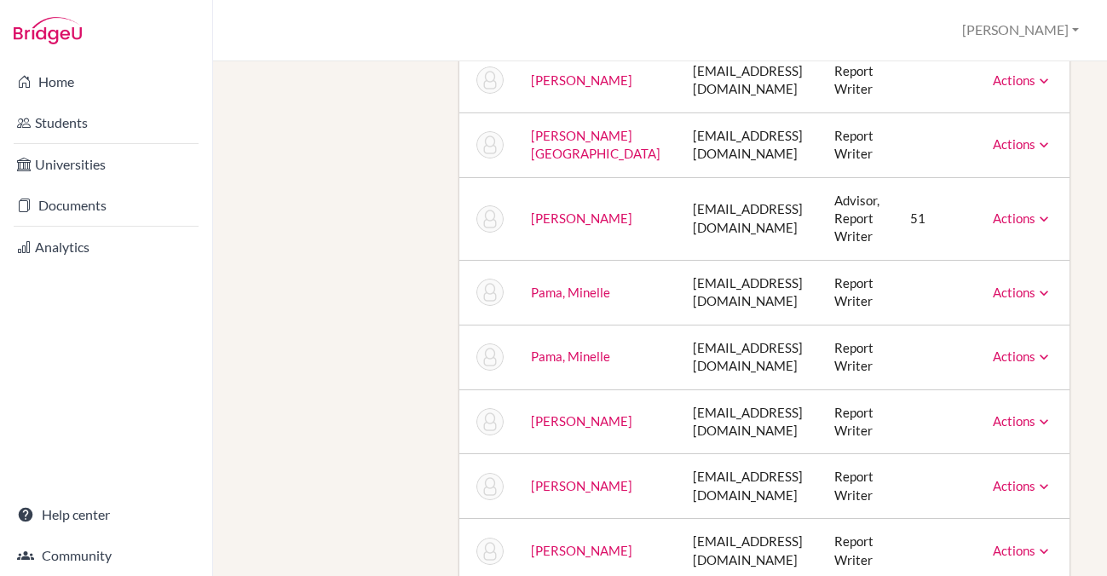
click at [1029, 290] on link "Actions" at bounding box center [1022, 292] width 60 height 15
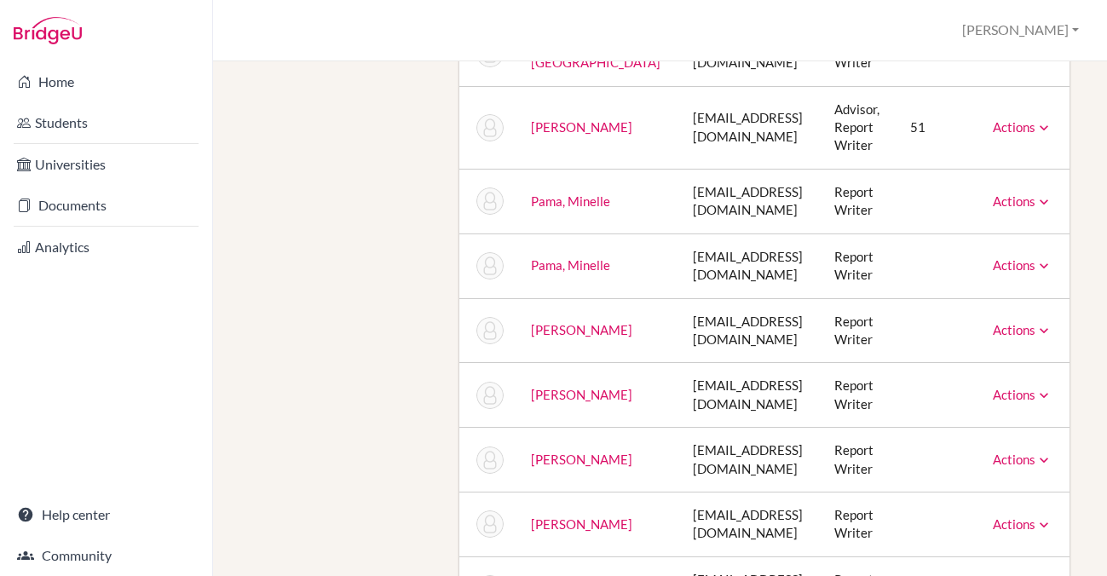
scroll to position [743, 0]
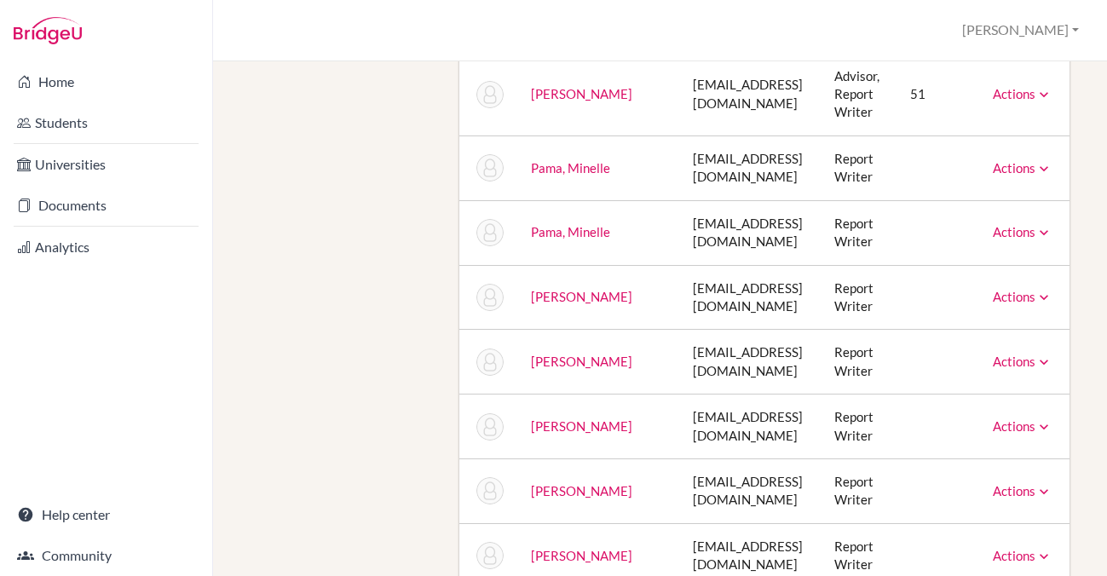
click at [1034, 280] on td "Actions Message Reset Password Archive" at bounding box center [1024, 297] width 90 height 65
click at [1018, 300] on link "Actions" at bounding box center [1022, 296] width 60 height 15
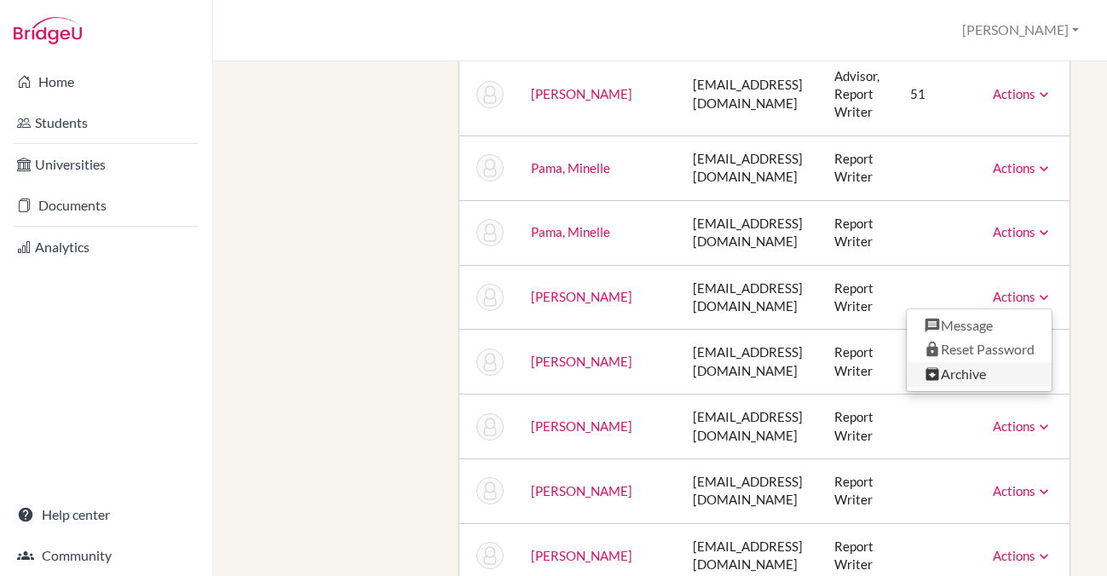
click at [990, 372] on link "Archive" at bounding box center [978, 374] width 145 height 25
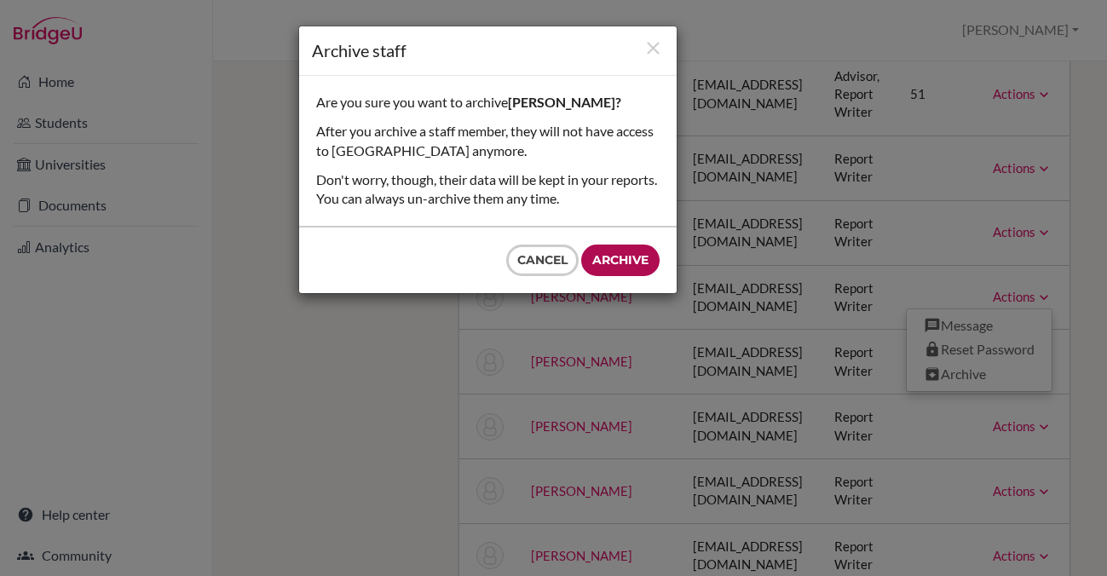
click at [612, 265] on input "Archive" at bounding box center [620, 261] width 78 height 32
type input "Archive"
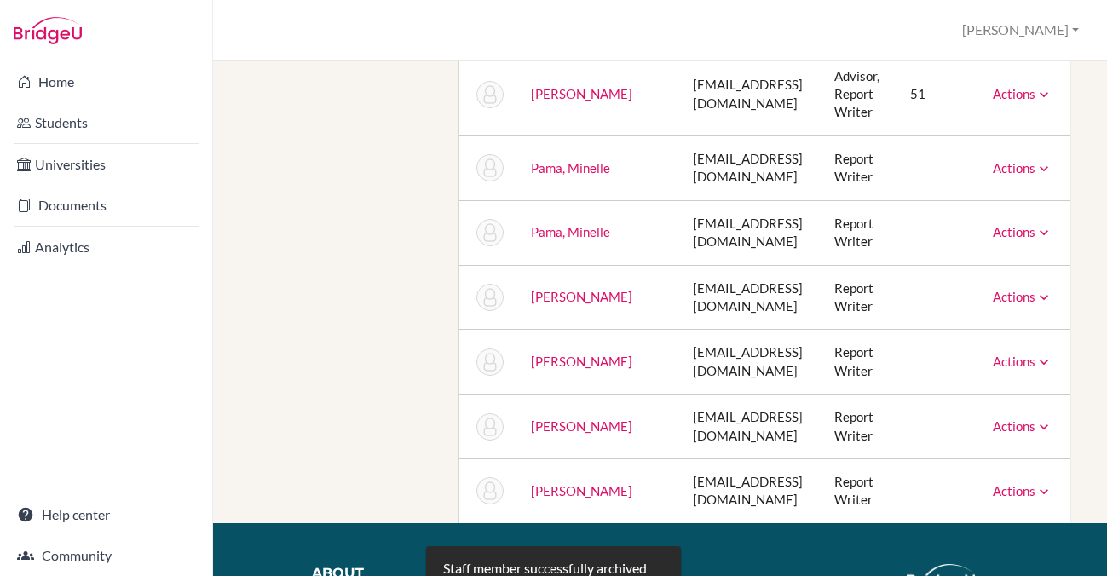
click at [1012, 296] on link "Actions" at bounding box center [1022, 296] width 60 height 15
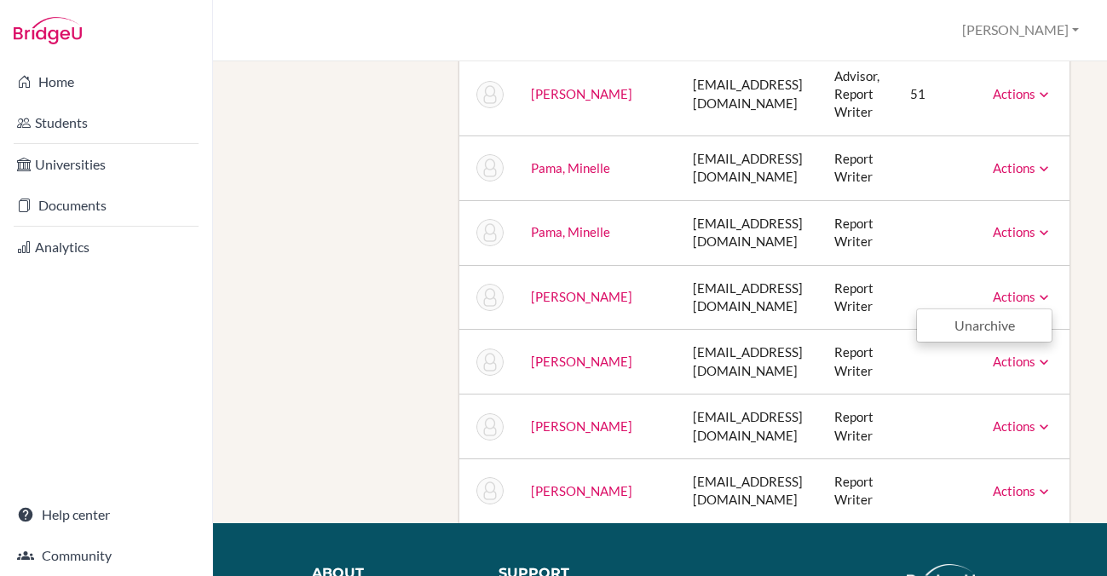
click at [1012, 296] on link "Actions" at bounding box center [1022, 296] width 60 height 15
click at [1014, 355] on link "Actions" at bounding box center [1022, 361] width 60 height 15
click at [1010, 423] on link "Actions" at bounding box center [1022, 425] width 60 height 15
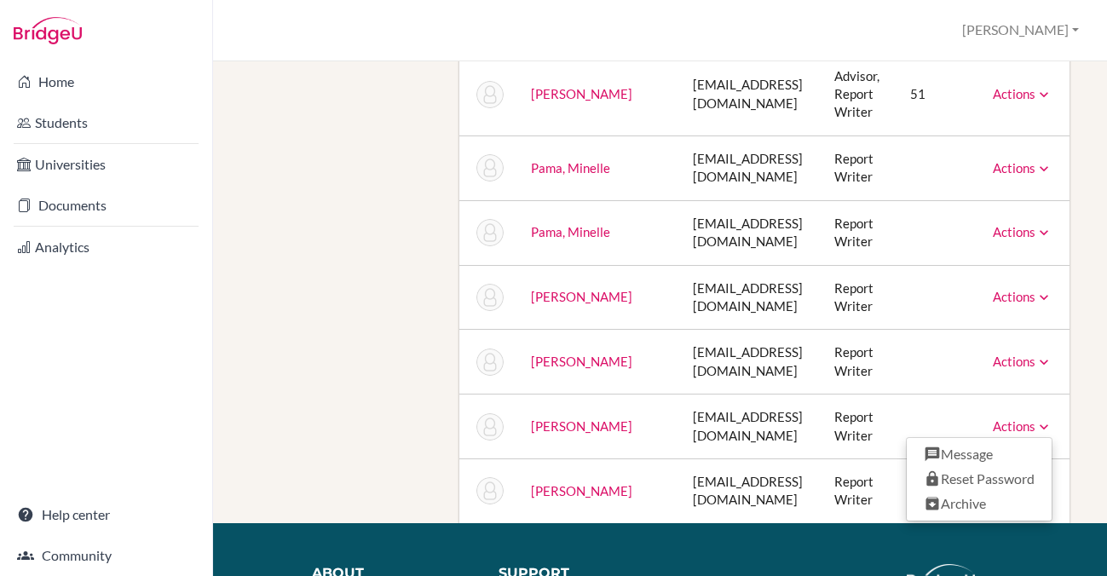
click at [1010, 284] on td "Actions Unarchive" at bounding box center [1024, 297] width 90 height 65
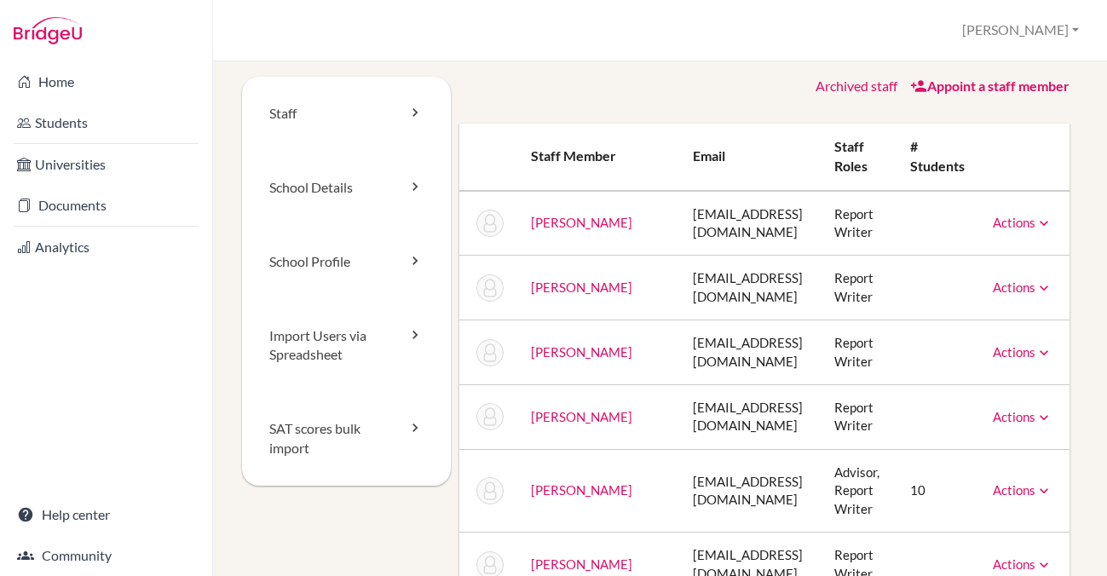
scroll to position [0, 0]
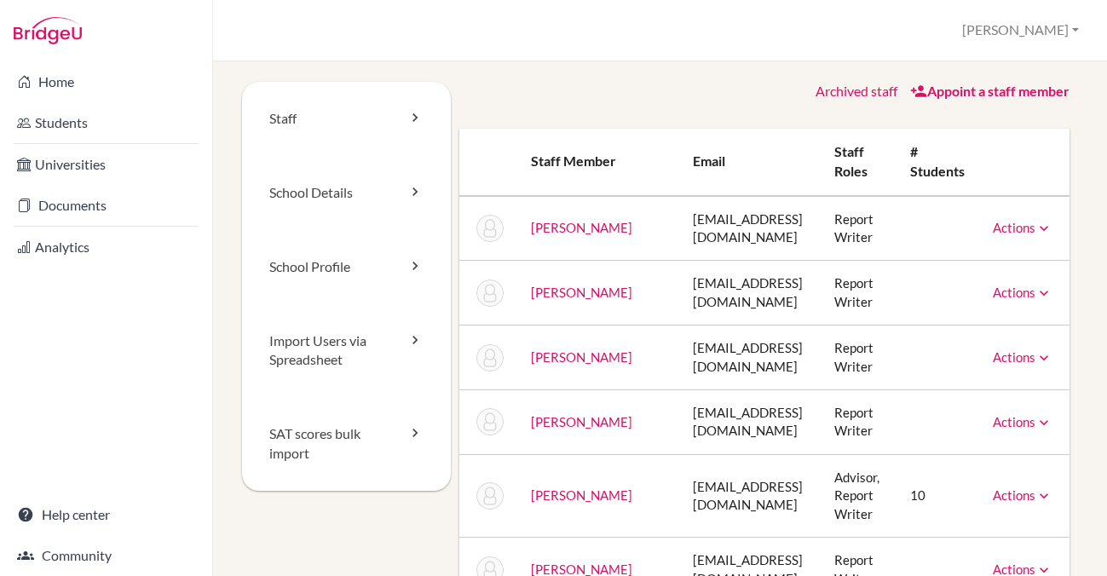
click at [975, 93] on link "Appoint a staff member" at bounding box center [989, 91] width 159 height 16
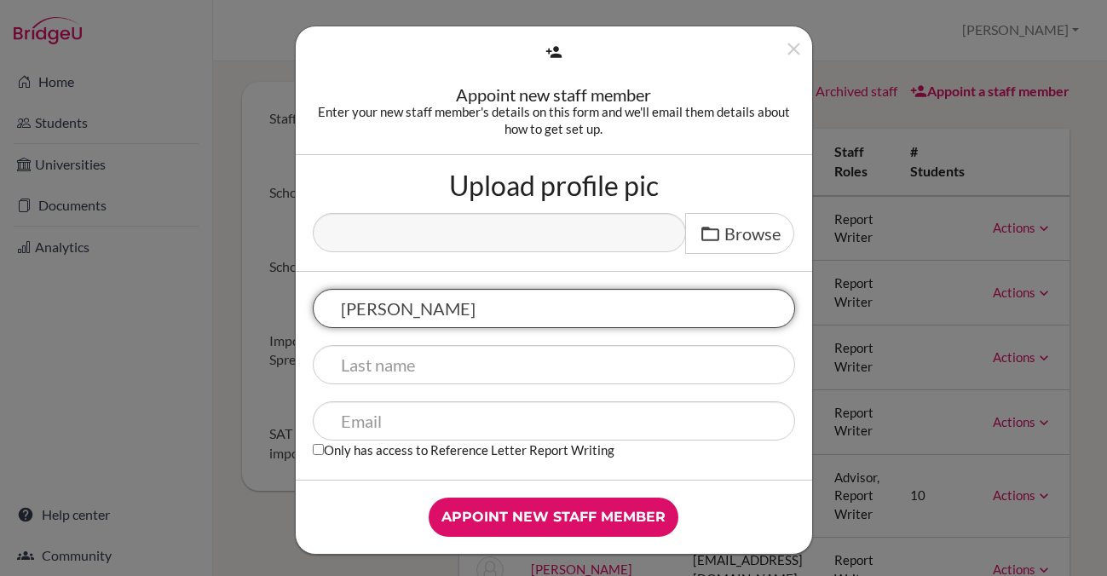
type input "Heather"
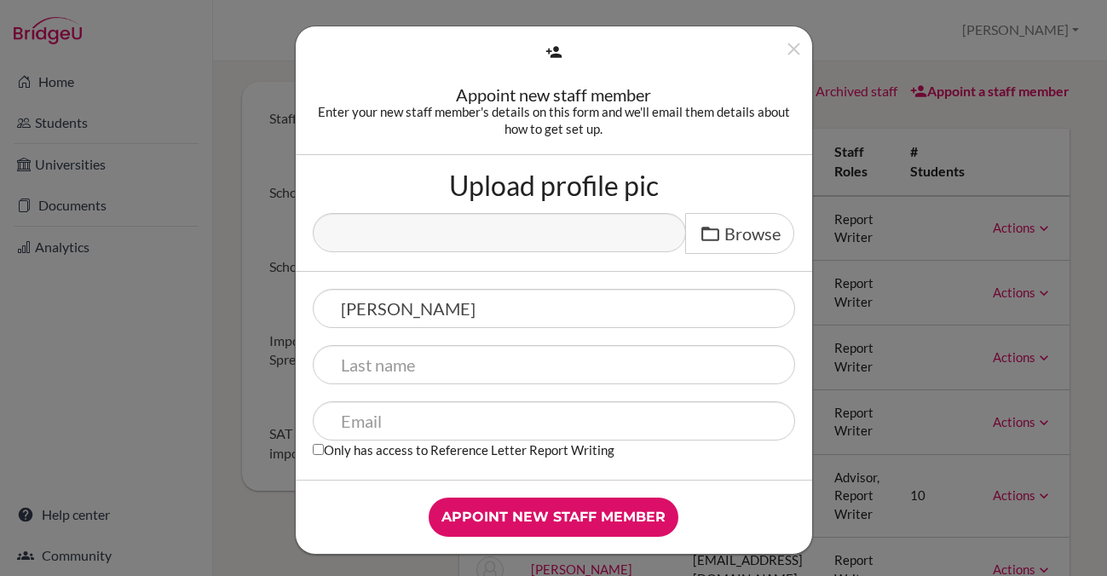
click at [365, 400] on div "Heather Only has access to Reference Letter Report Writing" at bounding box center [554, 376] width 516 height 208
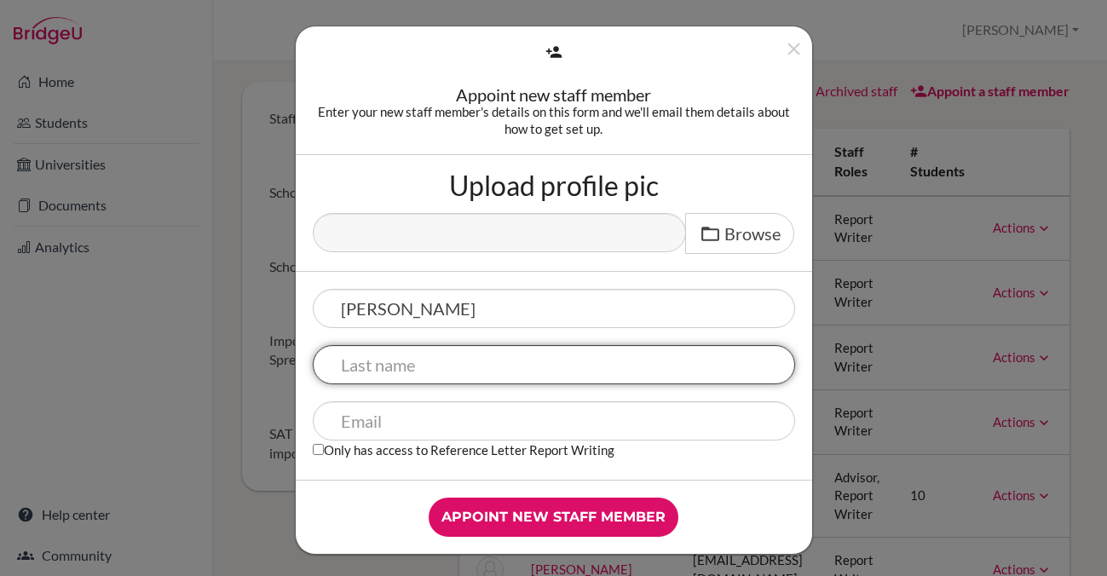
click at [363, 372] on input "text" at bounding box center [554, 364] width 482 height 39
type input "Naro"
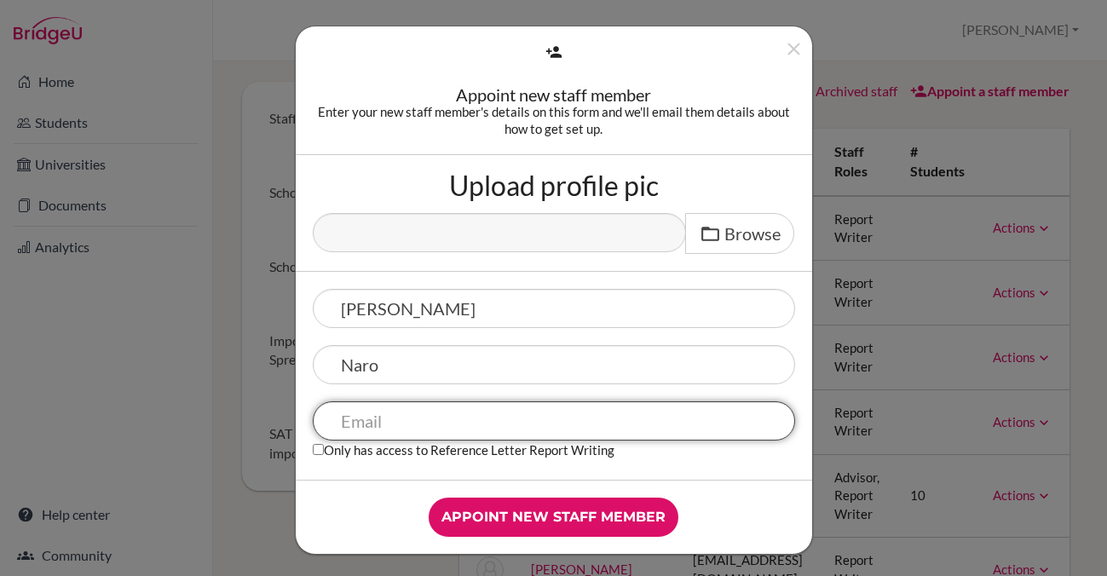
click at [351, 430] on input "text" at bounding box center [554, 420] width 482 height 39
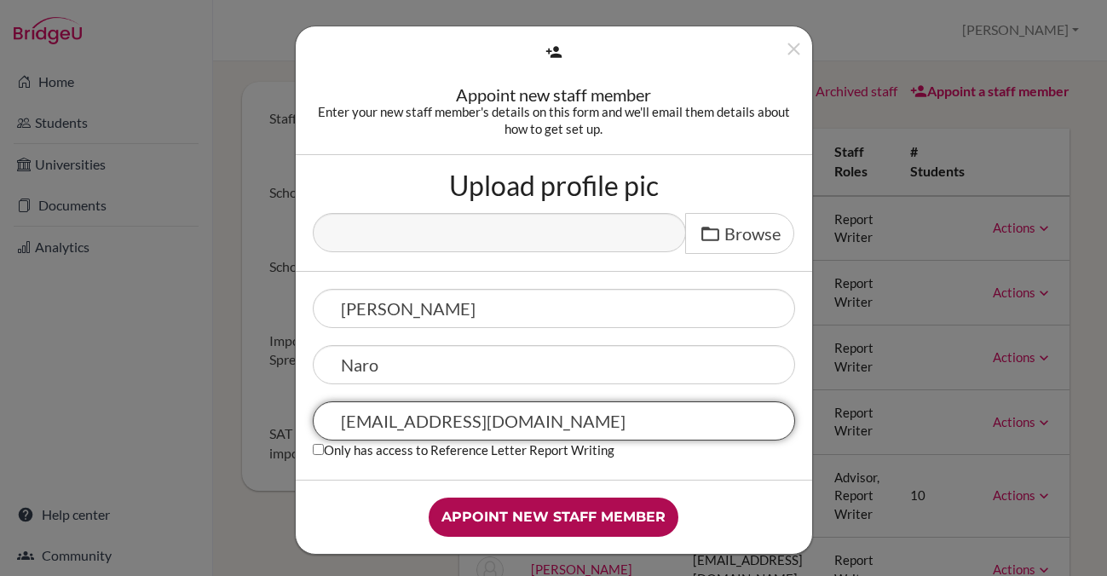
type input "hnaro@schutzschool.org.eg"
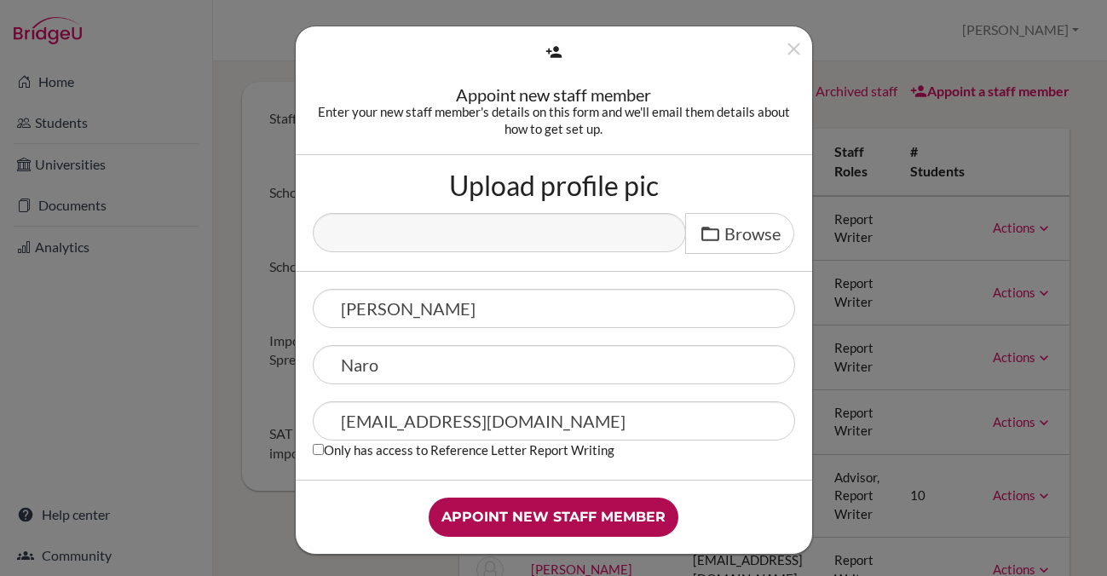
click at [546, 515] on input "Appoint new staff member" at bounding box center [554, 517] width 250 height 39
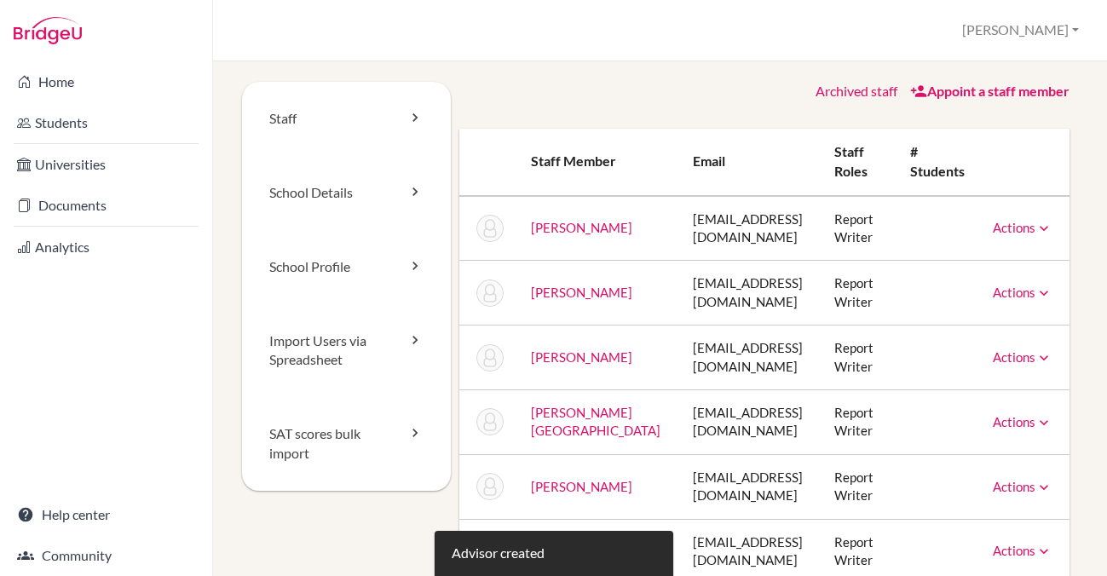
scroll to position [70, 0]
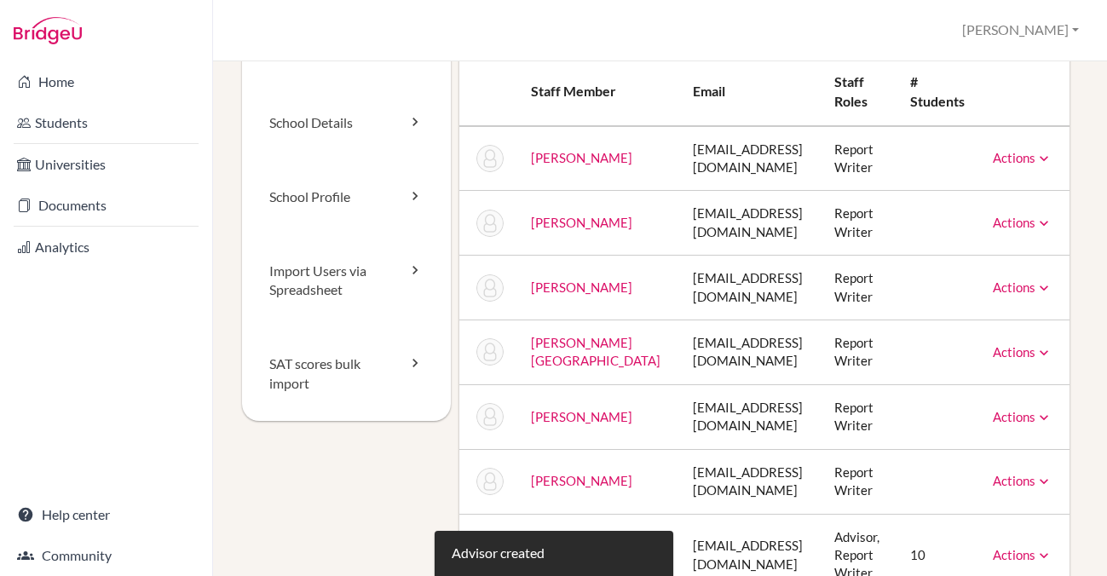
click at [1017, 157] on link "Actions" at bounding box center [1022, 157] width 60 height 15
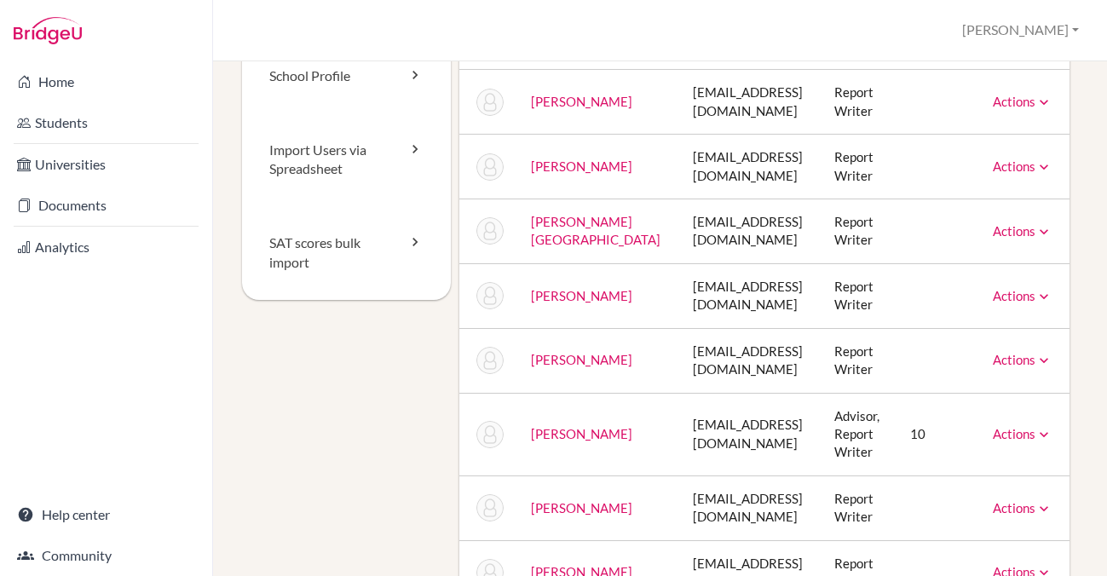
scroll to position [0, 0]
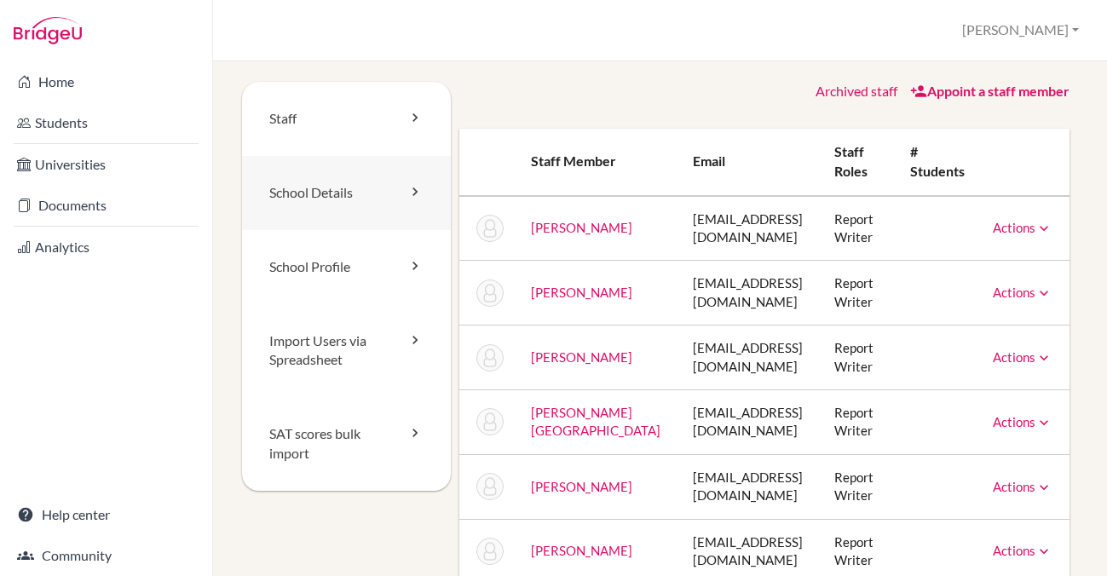
click at [325, 202] on link "School Details" at bounding box center [346, 193] width 209 height 74
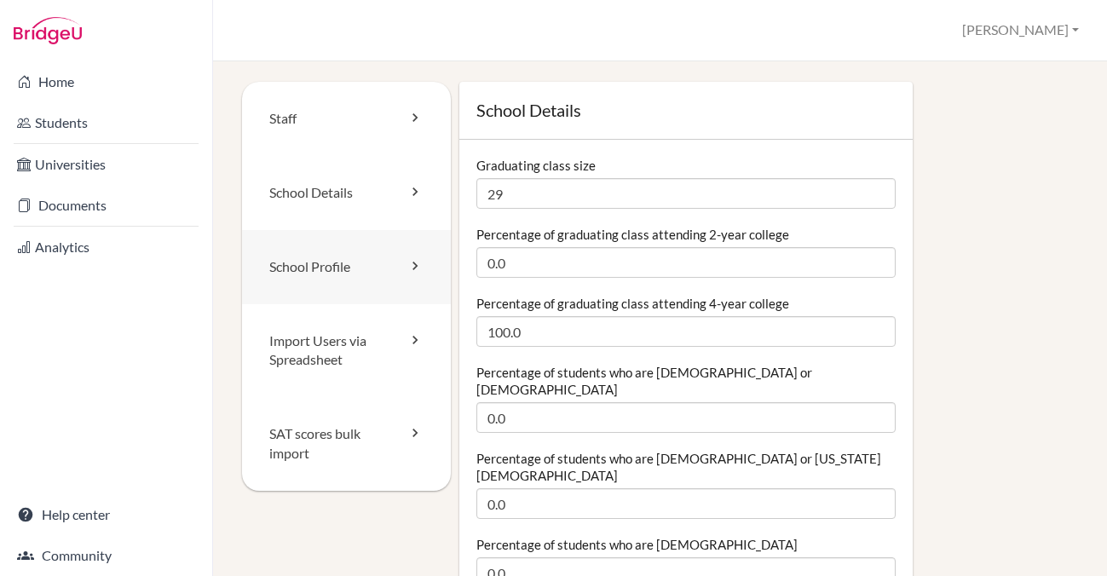
click at [329, 267] on link "School Profile" at bounding box center [346, 267] width 209 height 74
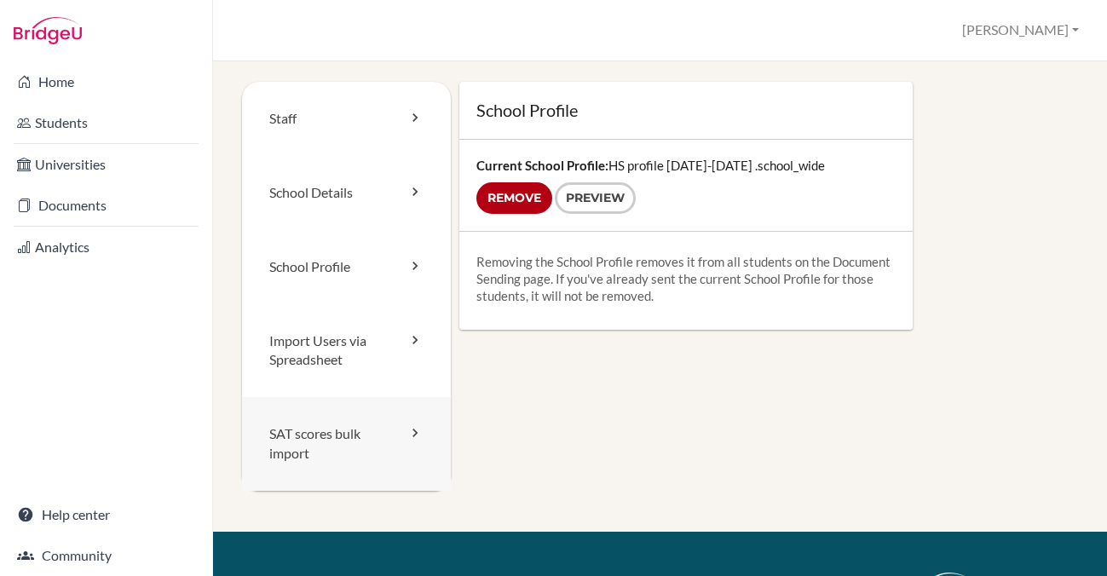
click at [412, 432] on icon at bounding box center [414, 432] width 17 height 17
click at [304, 263] on link "School Profile" at bounding box center [346, 267] width 209 height 74
click at [599, 198] on link "Preview" at bounding box center [595, 198] width 81 height 32
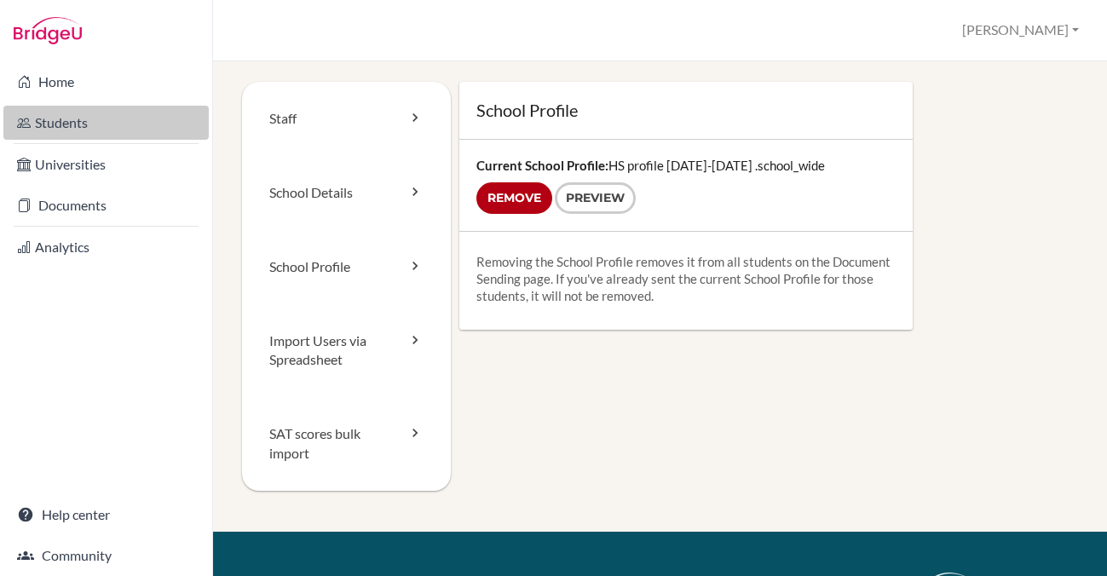
click at [72, 120] on link "Students" at bounding box center [105, 123] width 205 height 34
